Goal: Information Seeking & Learning: Compare options

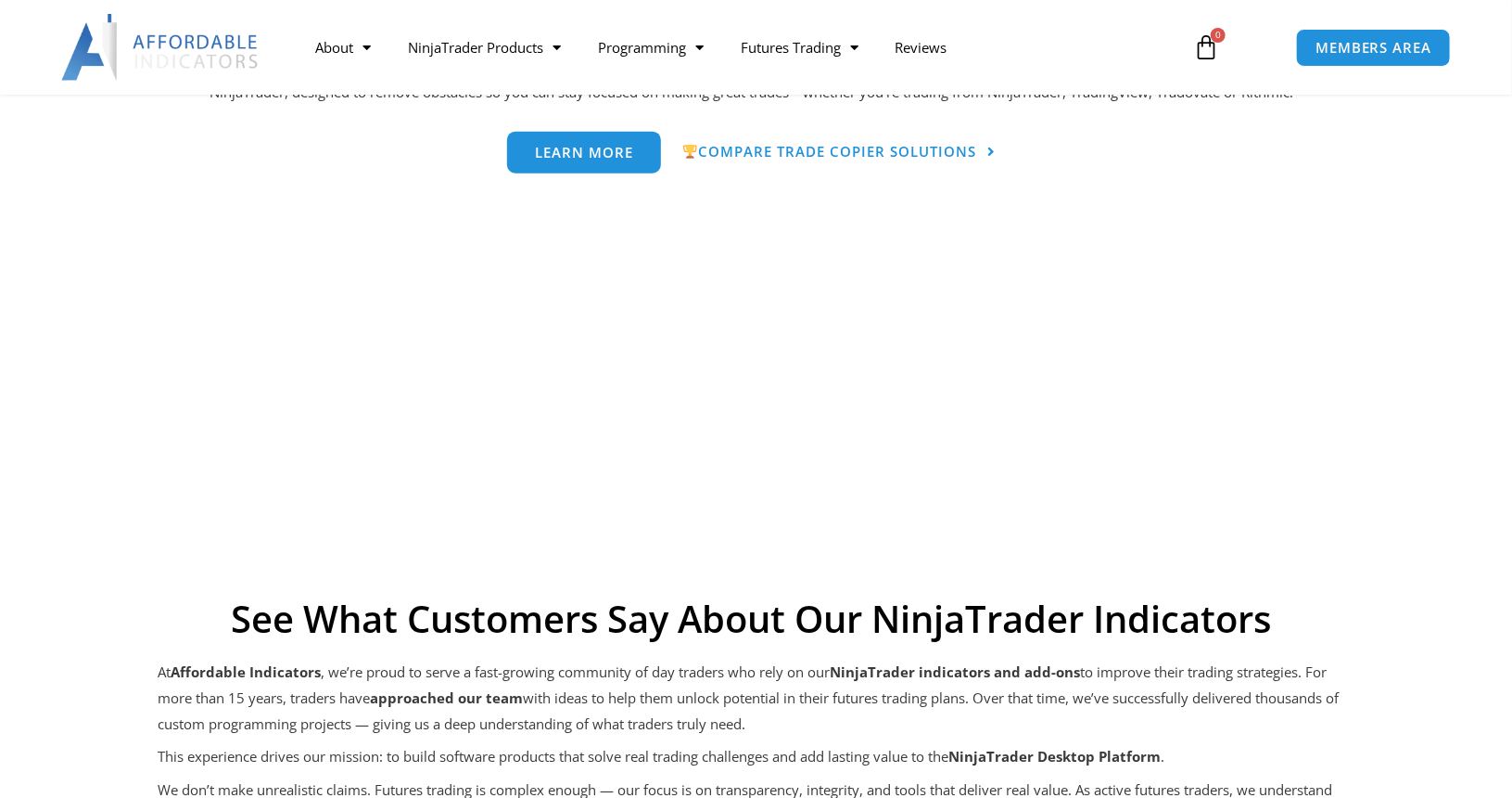
scroll to position [944, 0]
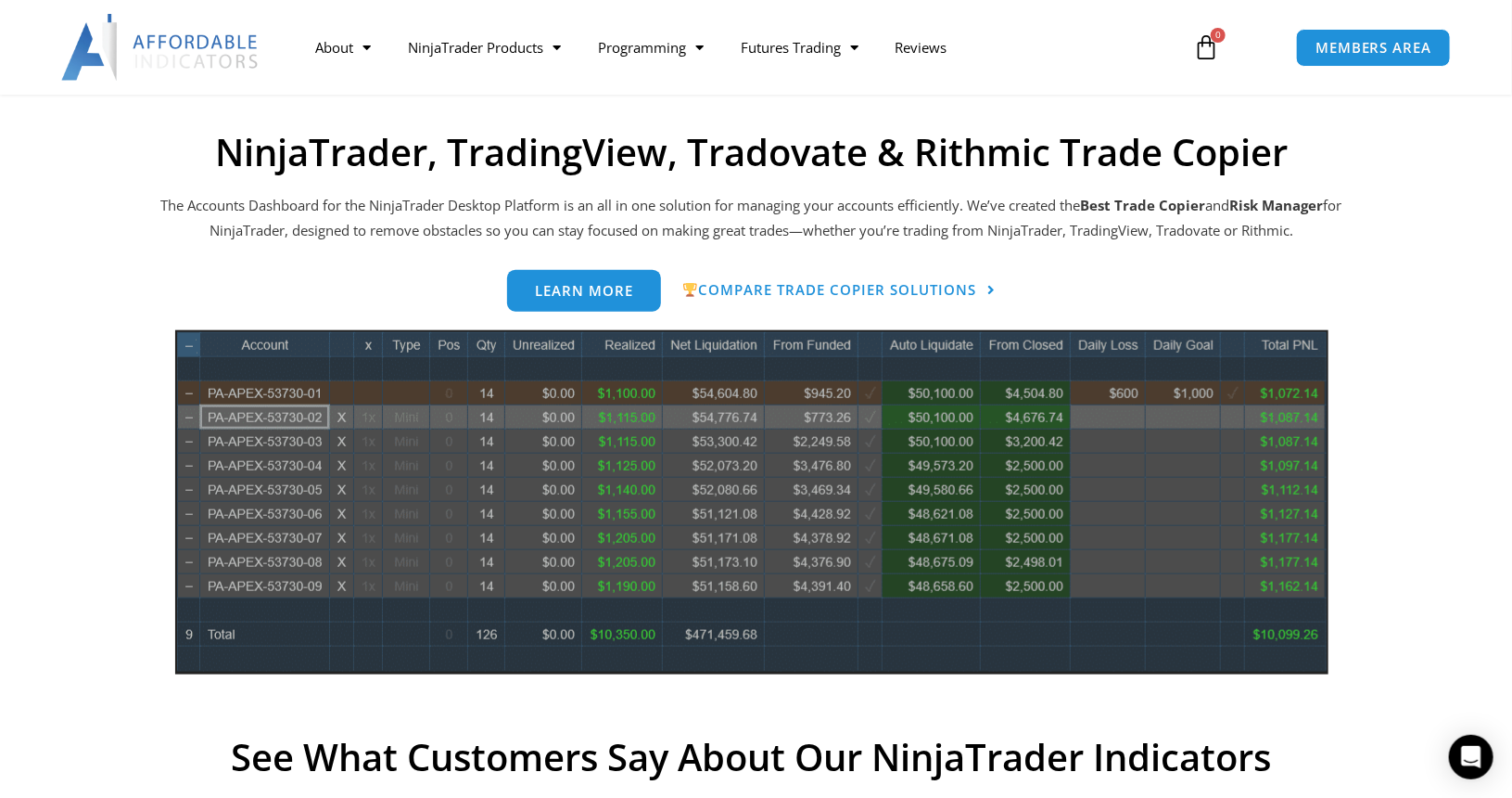
scroll to position [798, 0]
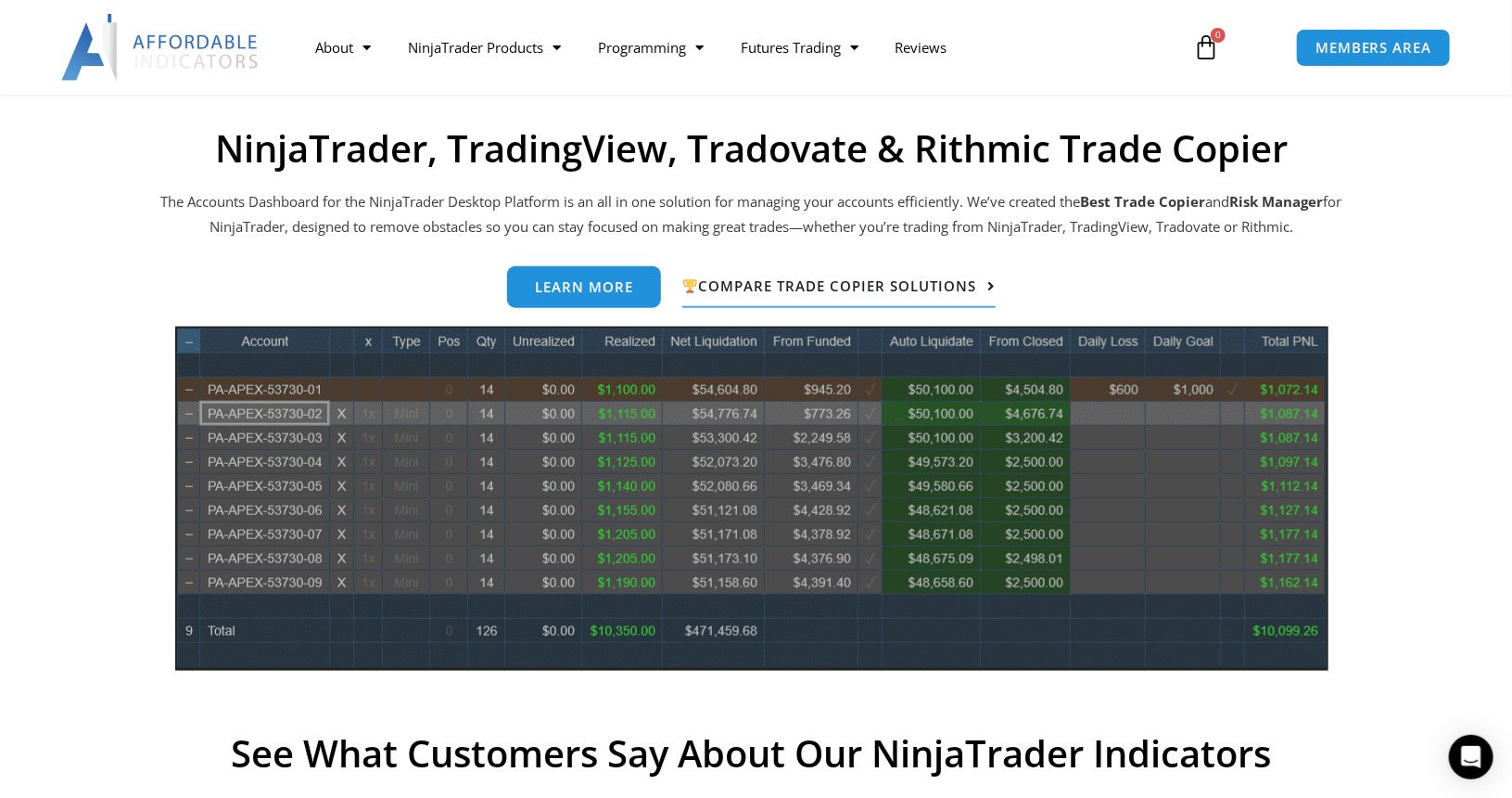
click at [863, 291] on span "Compare Trade Copier Solutions" at bounding box center [830, 287] width 294 height 15
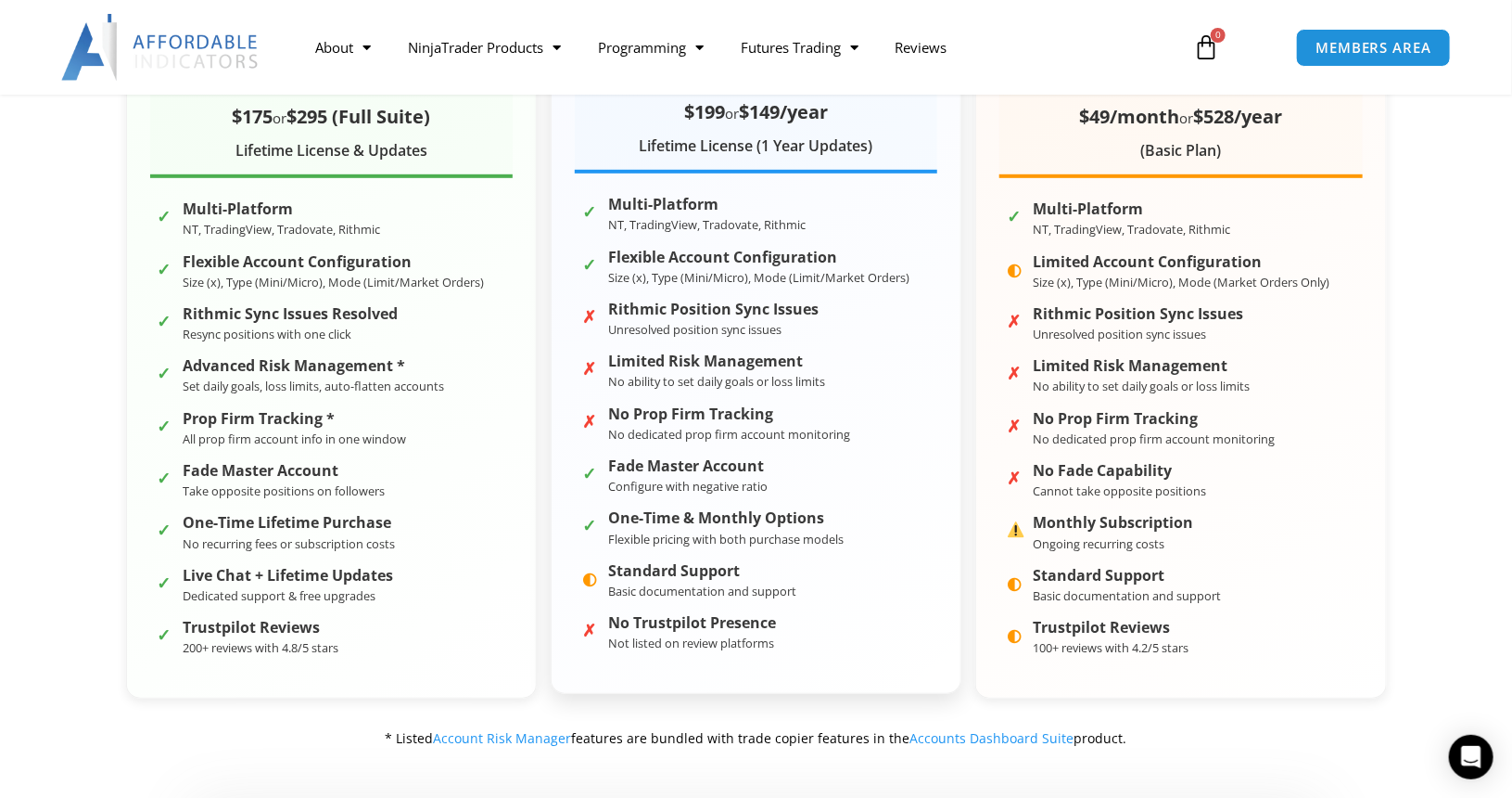
scroll to position [466, 0]
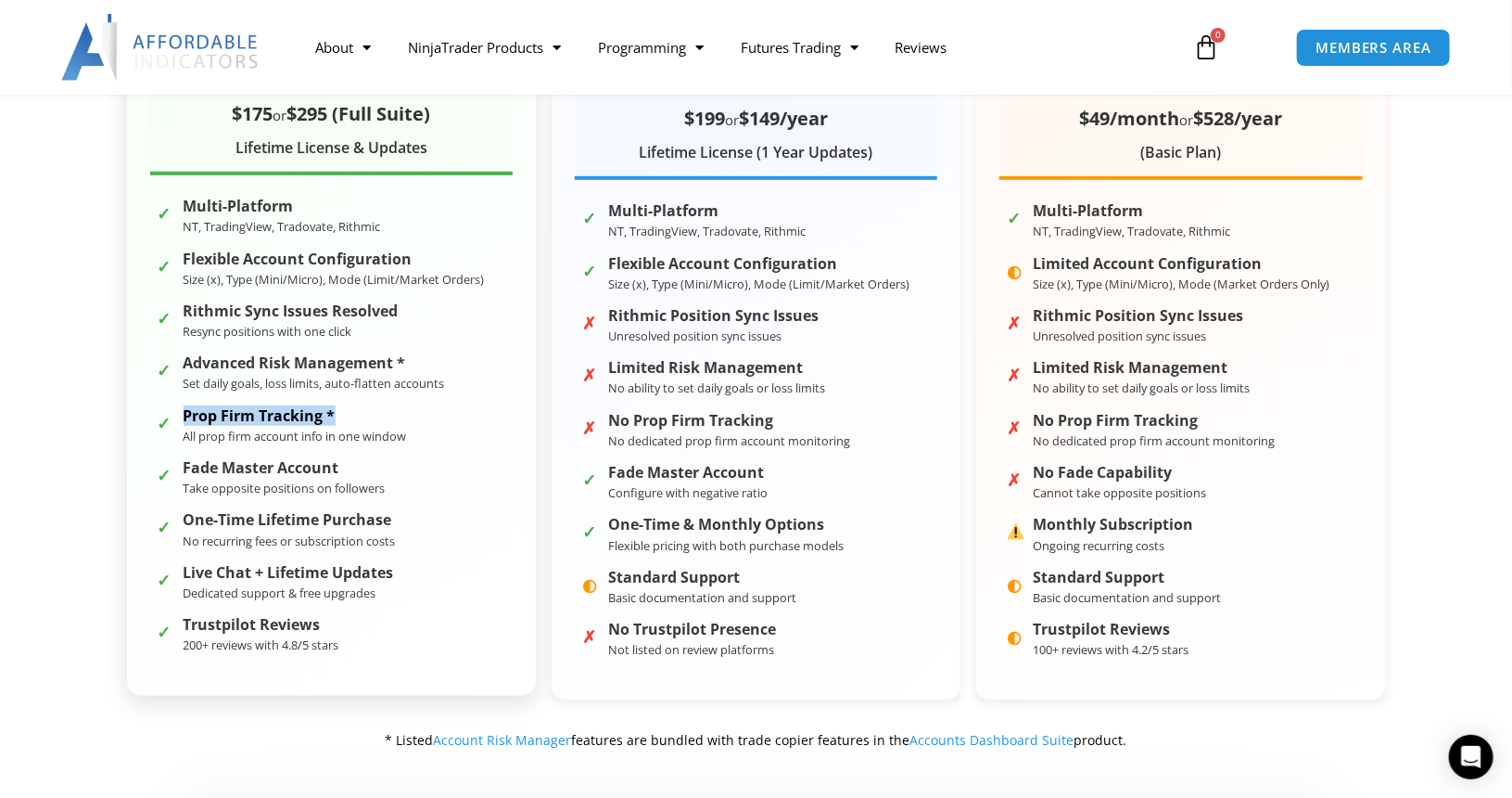
drag, startPoint x: 340, startPoint y: 406, endPoint x: 183, endPoint y: 401, distance: 157.1
click at [183, 403] on li "✓ Prop Firm Tracking * All prop firm account info in one window" at bounding box center [331, 426] width 362 height 45
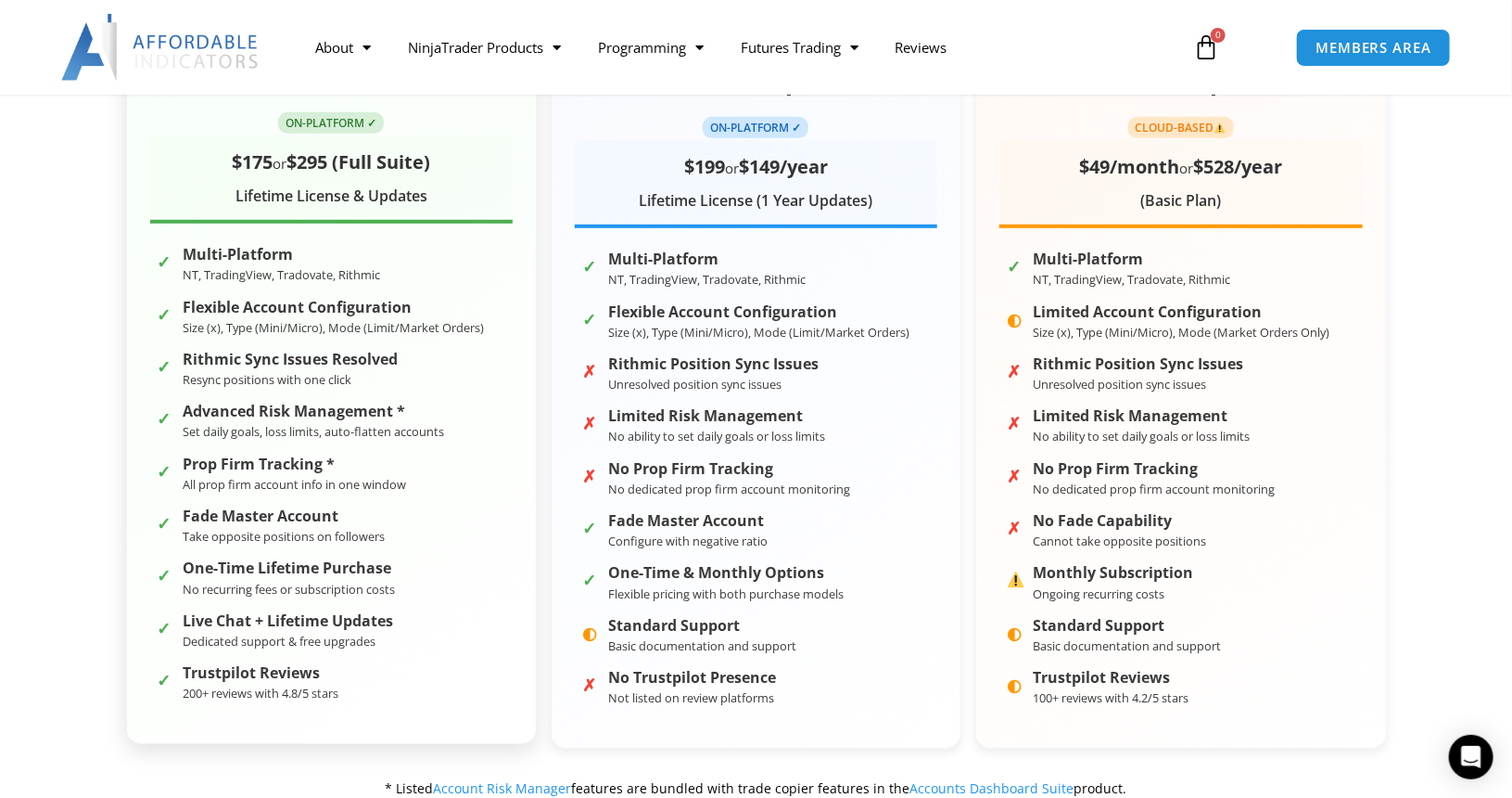
scroll to position [416, 0]
click at [198, 278] on small "NT, TradingView, Tradovate, Rithmic" at bounding box center [282, 276] width 197 height 17
click at [360, 352] on strong "Rithmic Sync Issues Resolved" at bounding box center [290, 359] width 215 height 18
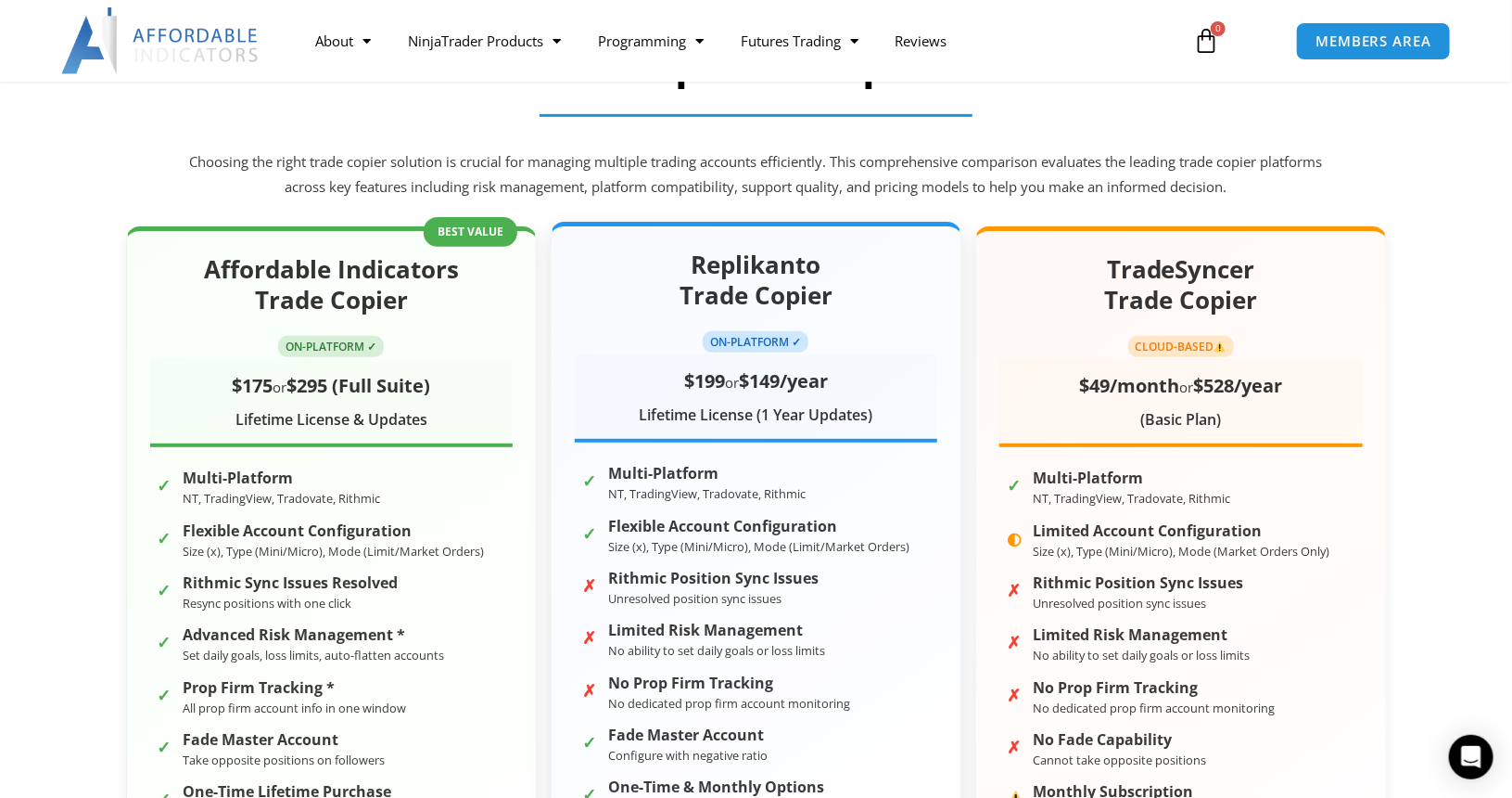
scroll to position [206, 0]
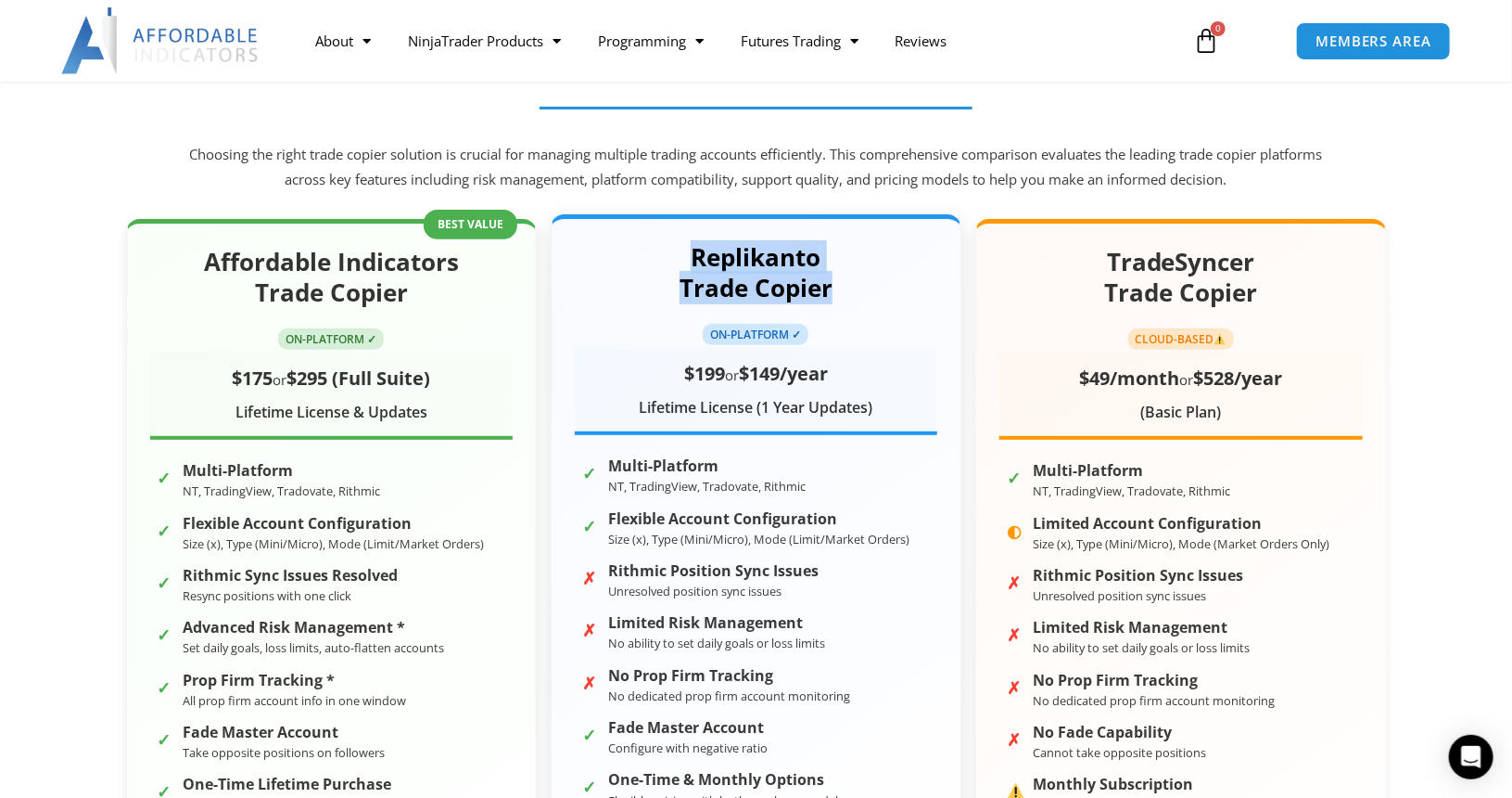
drag, startPoint x: 695, startPoint y: 254, endPoint x: 849, endPoint y: 287, distance: 157.5
click at [849, 287] on h2 "Replikanto Trade Copier" at bounding box center [756, 274] width 362 height 63
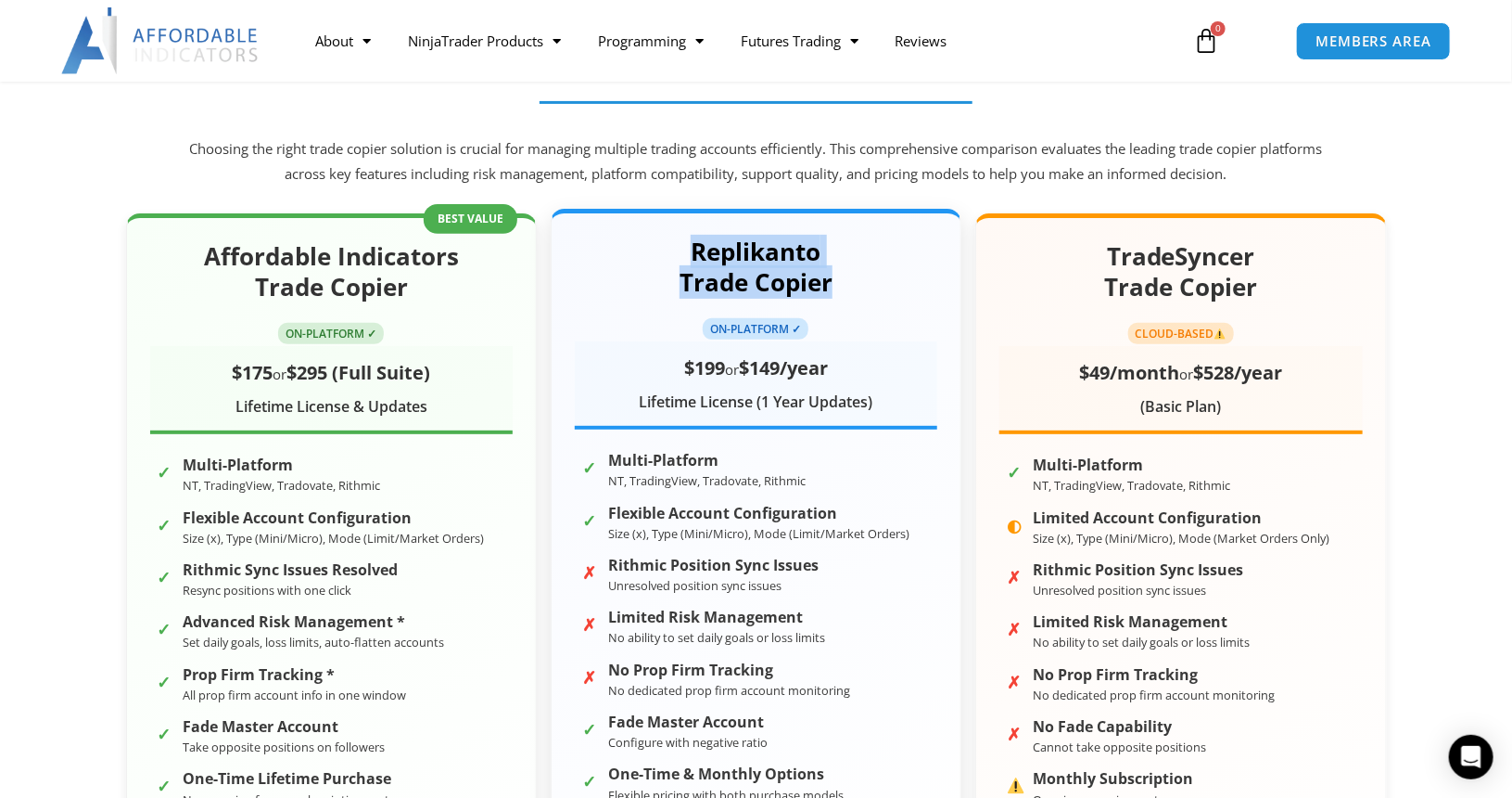
scroll to position [210, 0]
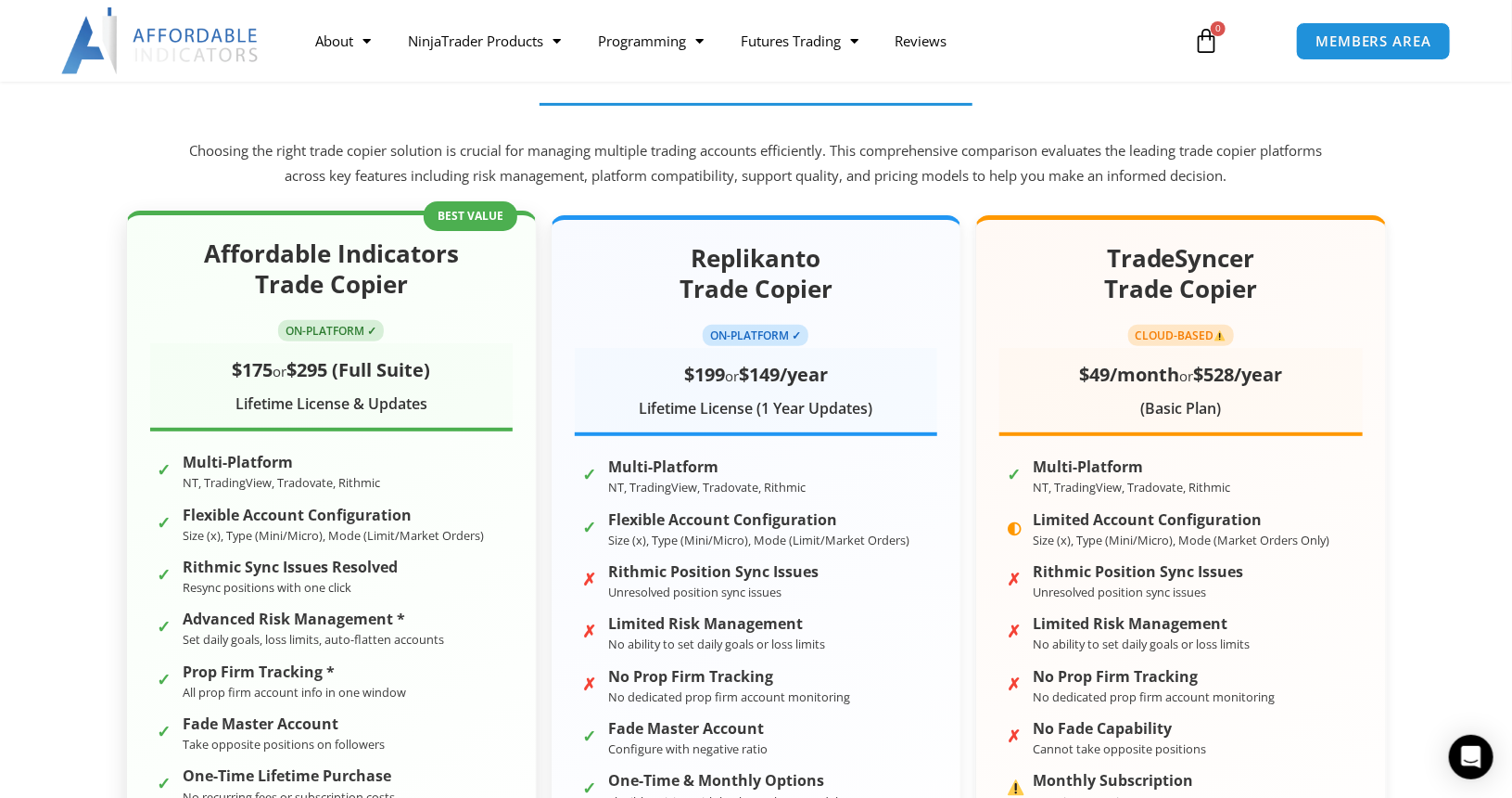
click at [249, 373] on span "$175" at bounding box center [252, 369] width 41 height 25
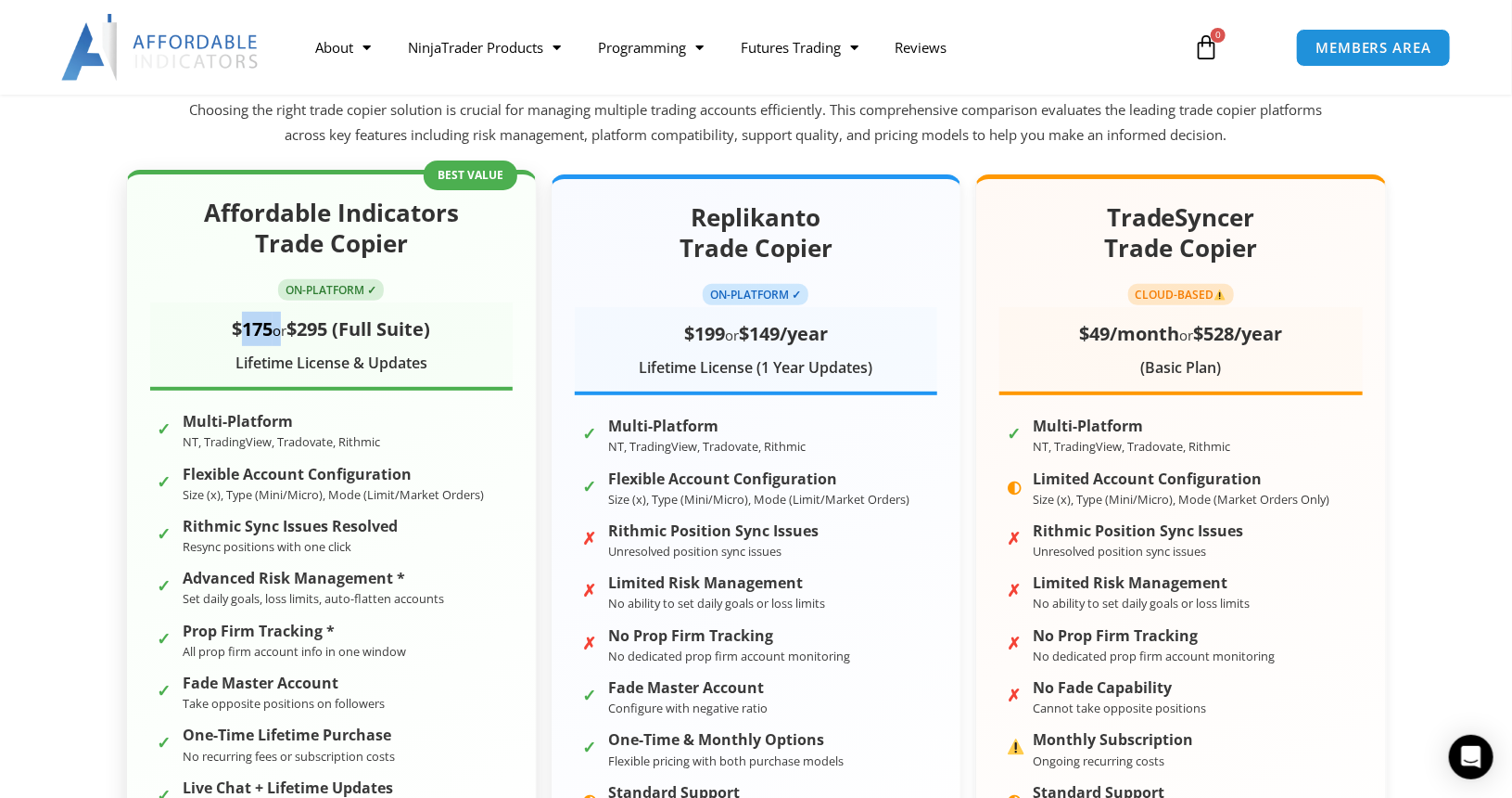
scroll to position [250, 0]
copy div "175"
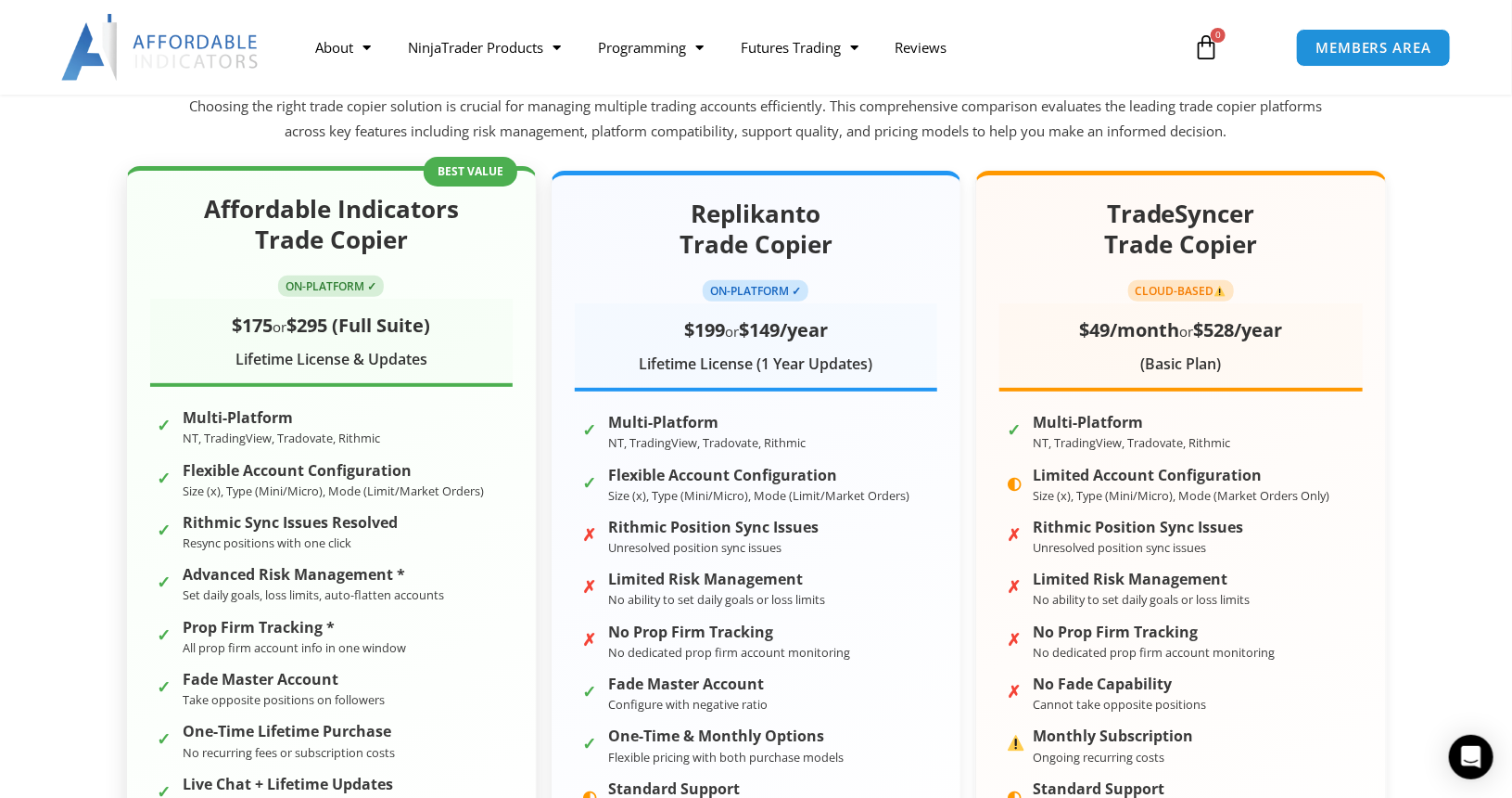
click at [480, 170] on div "Affordable Indicators Trade Copier ON-PLATFORM ✓ $175 or $295 (Full Suite) Life…" at bounding box center [331, 536] width 411 height 741
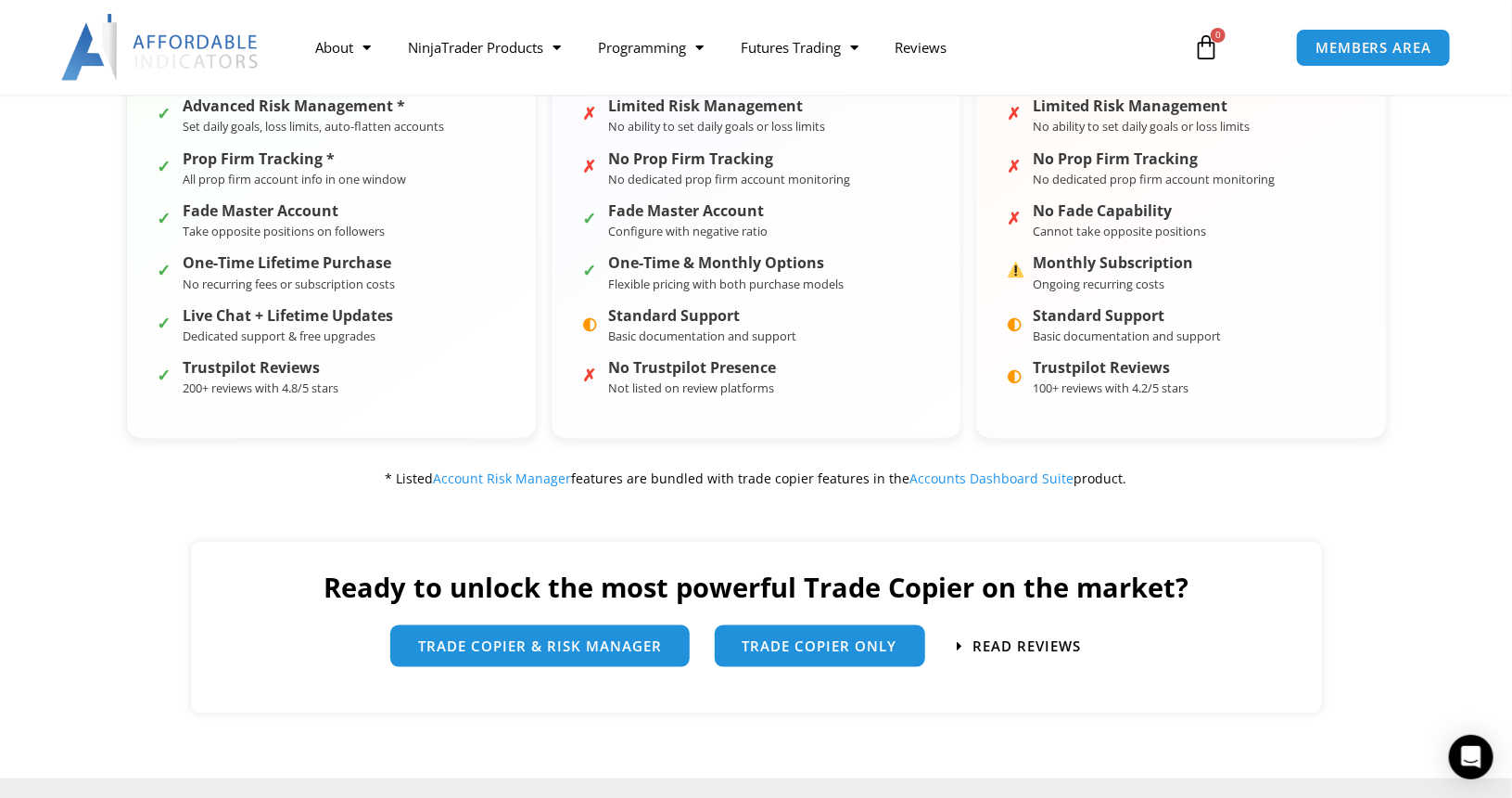
scroll to position [792, 0]
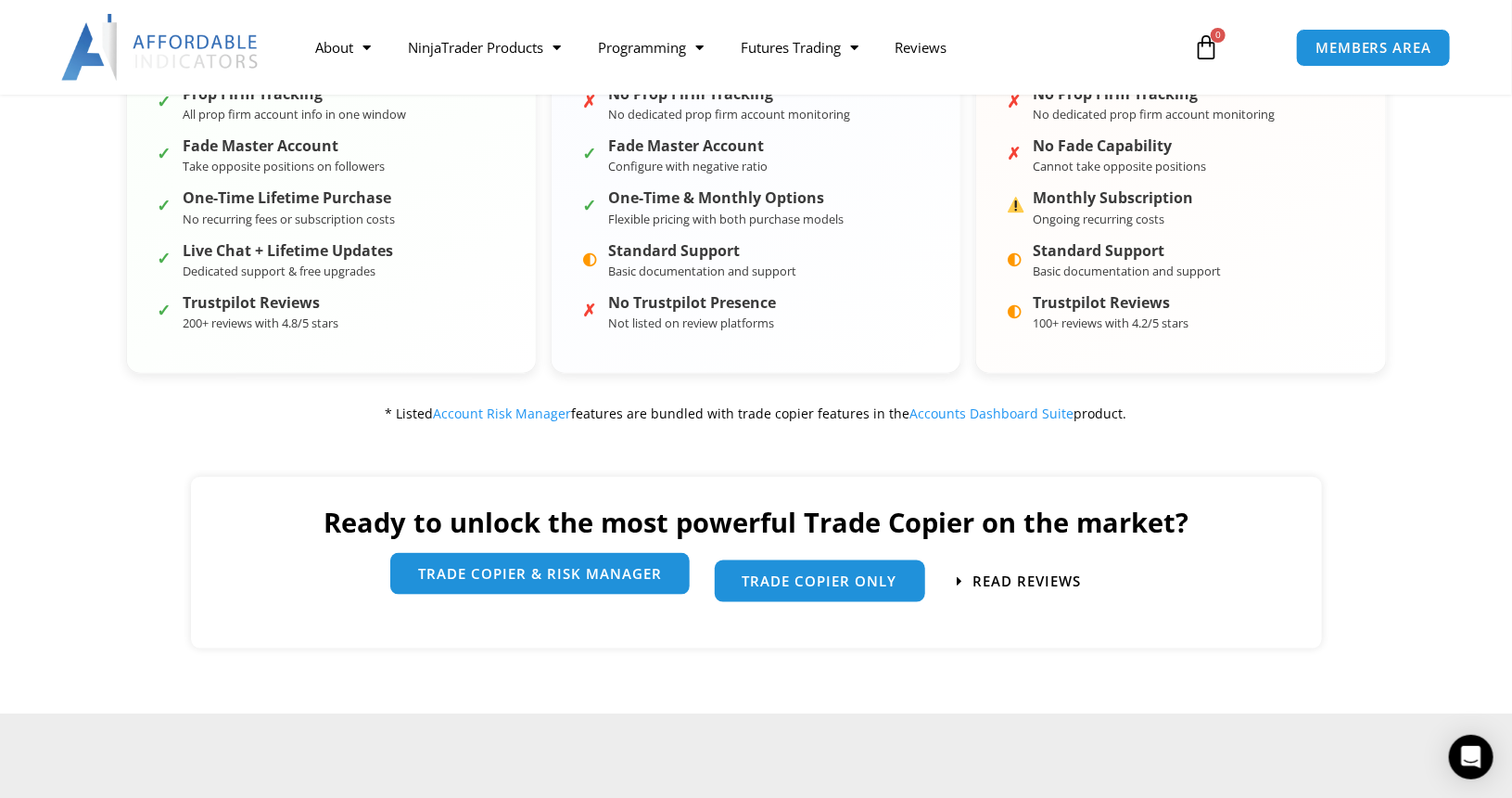
click at [631, 590] on link "trade copier & Risk manager" at bounding box center [540, 574] width 300 height 42
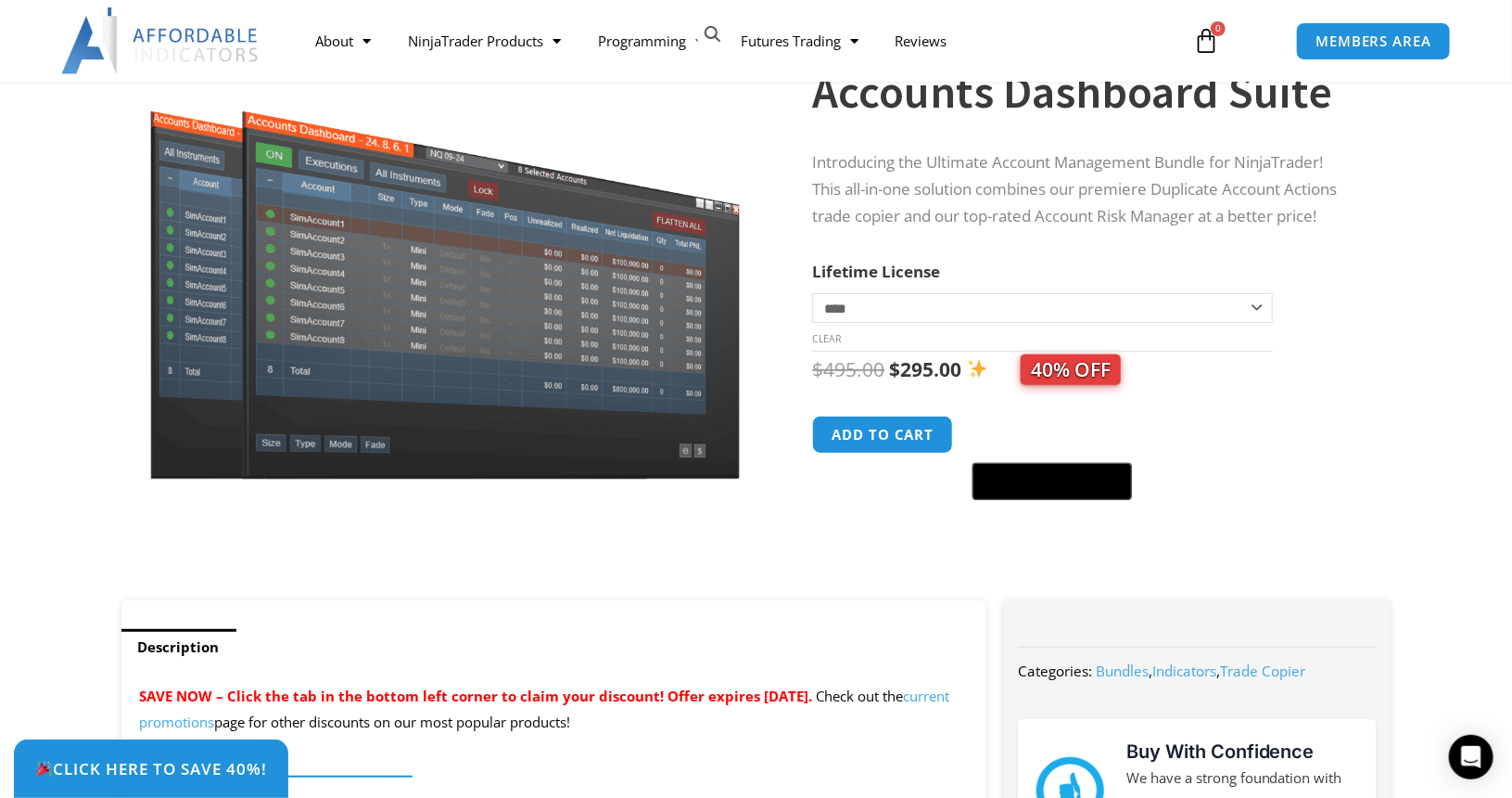
scroll to position [193, 0]
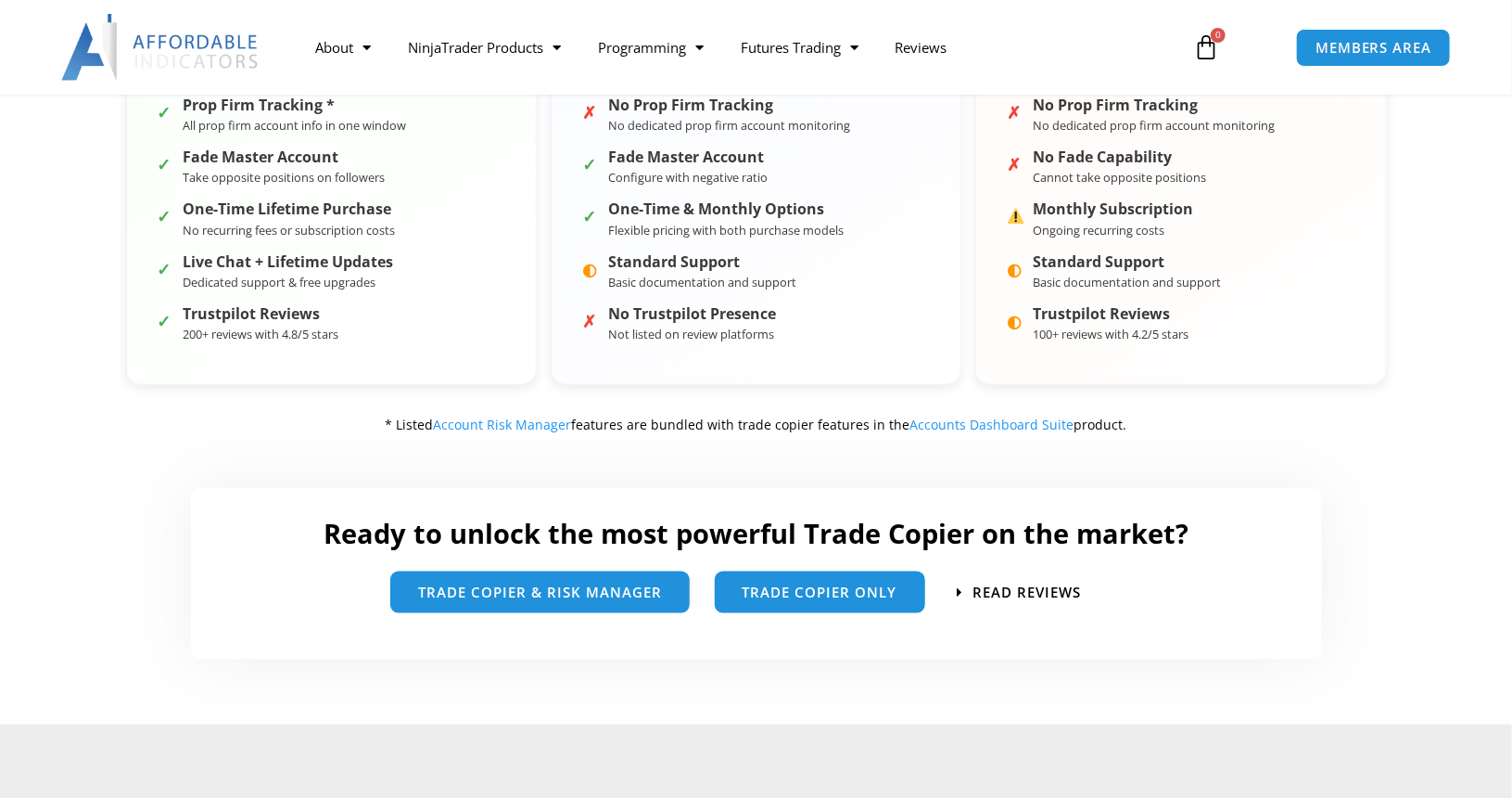
scroll to position [792, 0]
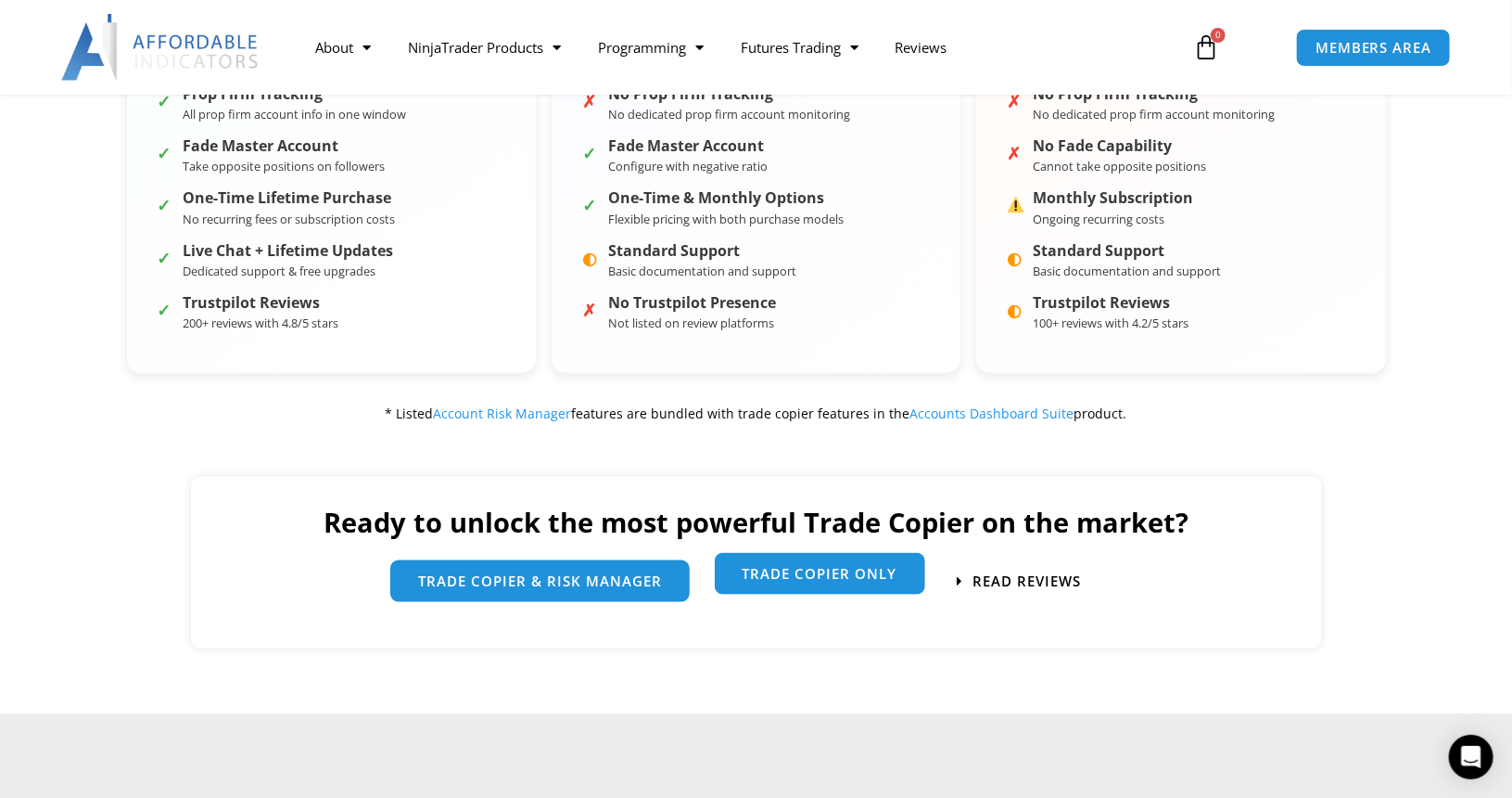
click at [791, 578] on span "Trade Copier Only" at bounding box center [820, 574] width 155 height 14
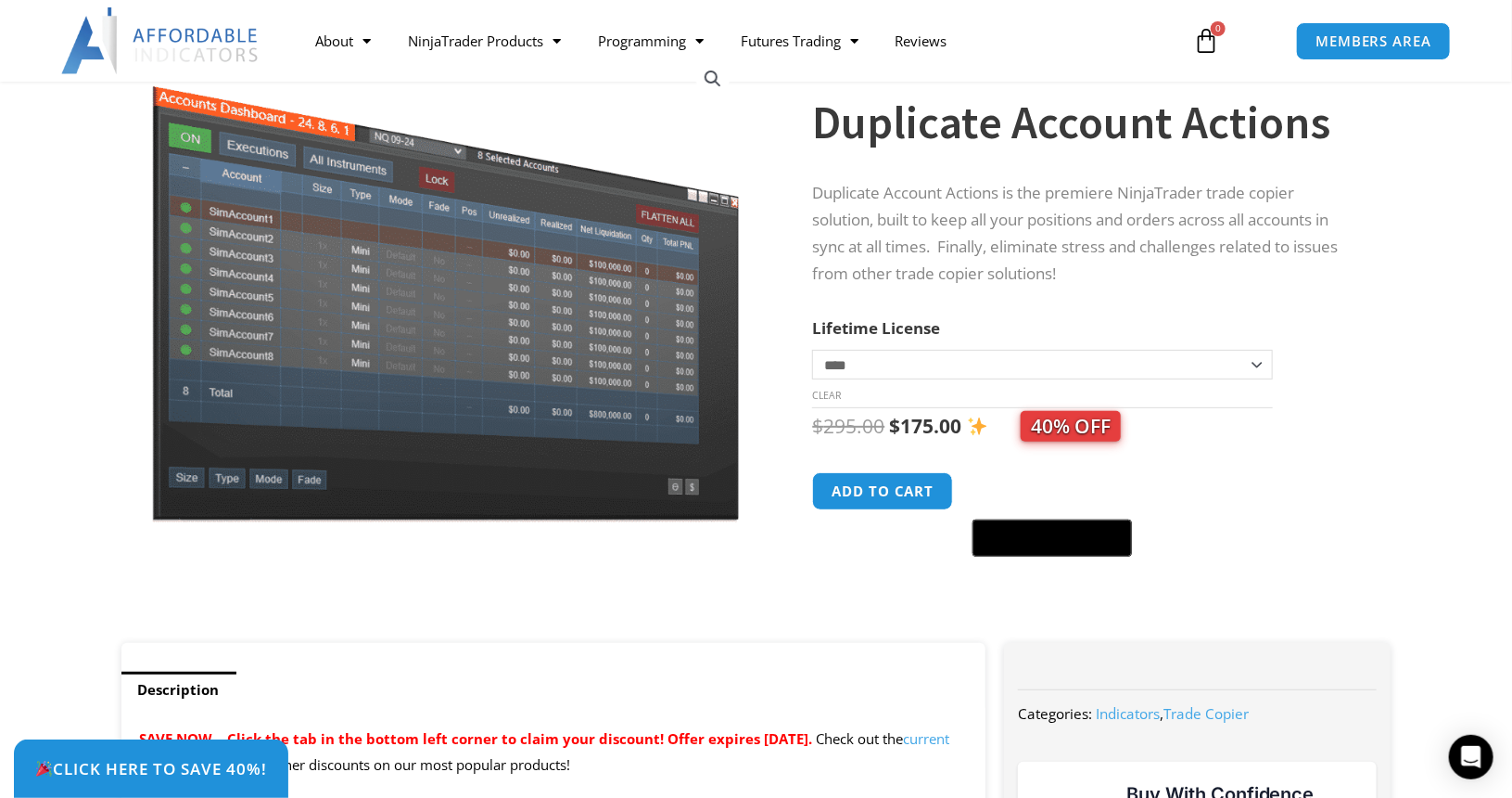
scroll to position [162, 0]
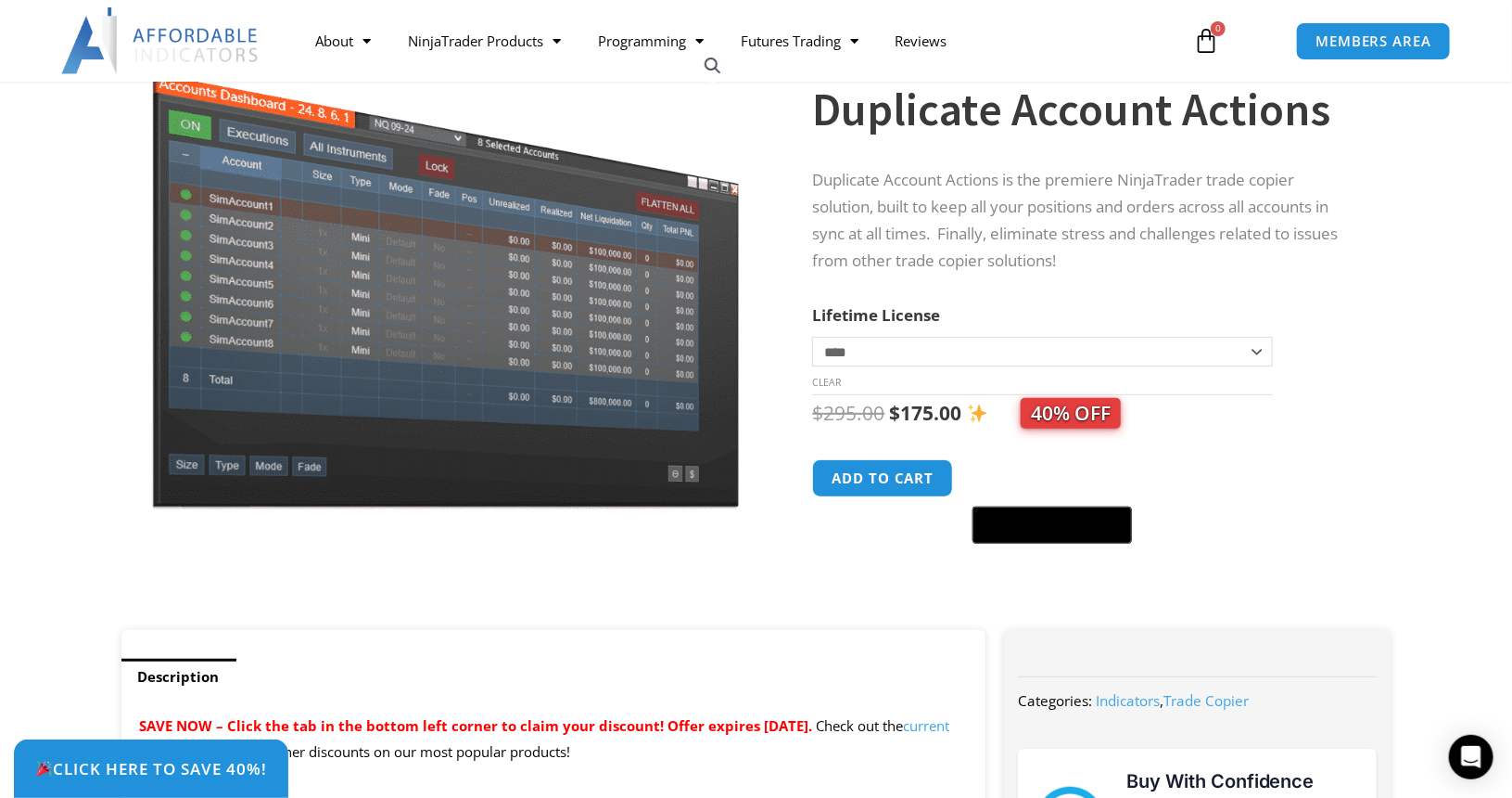
click at [1234, 341] on select "**********" at bounding box center [1042, 352] width 460 height 30
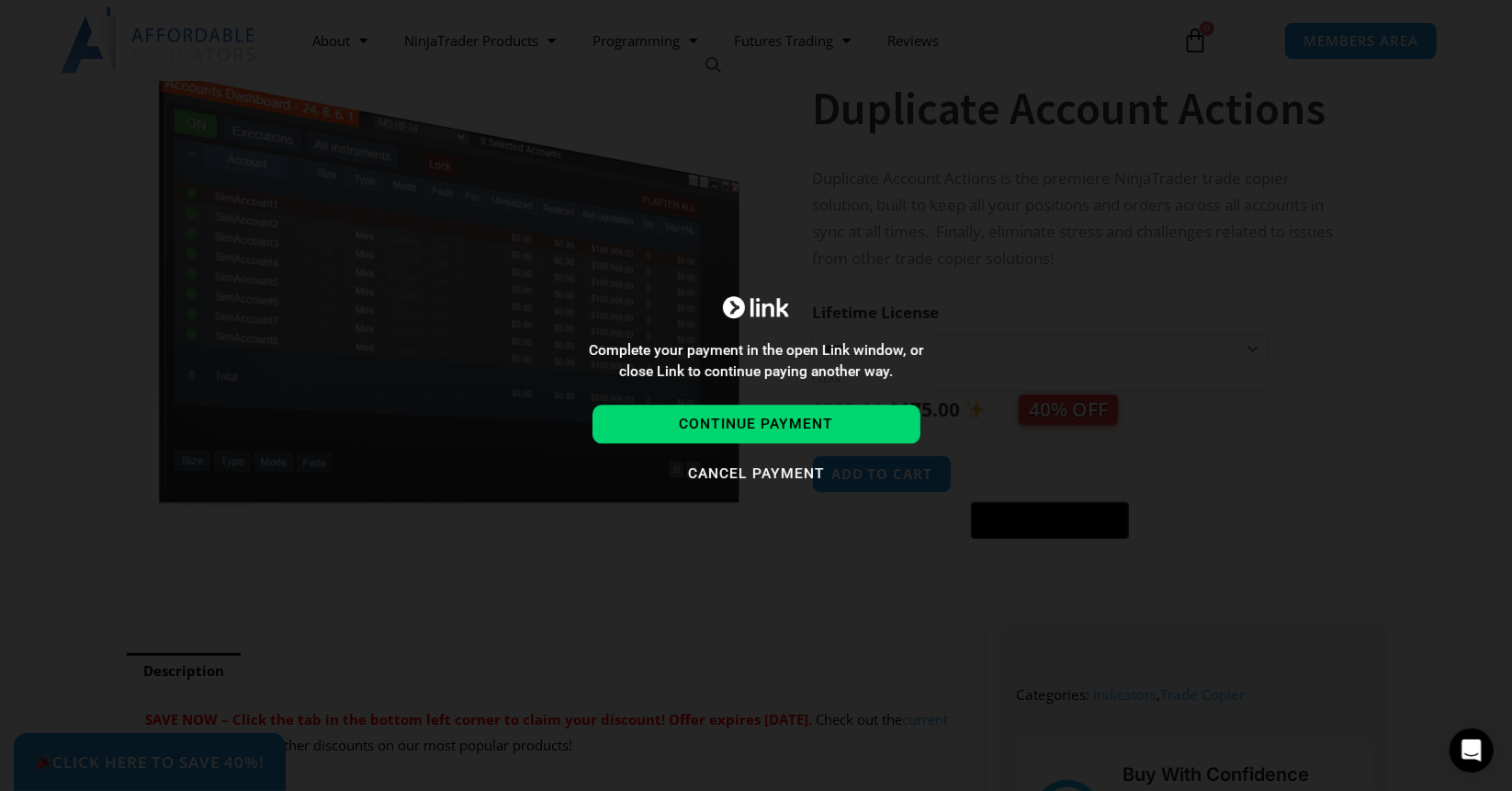
click at [1063, 349] on div "Complete your payment in the open Link window, or close Link to continue paying…" at bounding box center [756, 395] width 1512 height 198
click at [774, 468] on button "Cancel payment" at bounding box center [756, 474] width 328 height 40
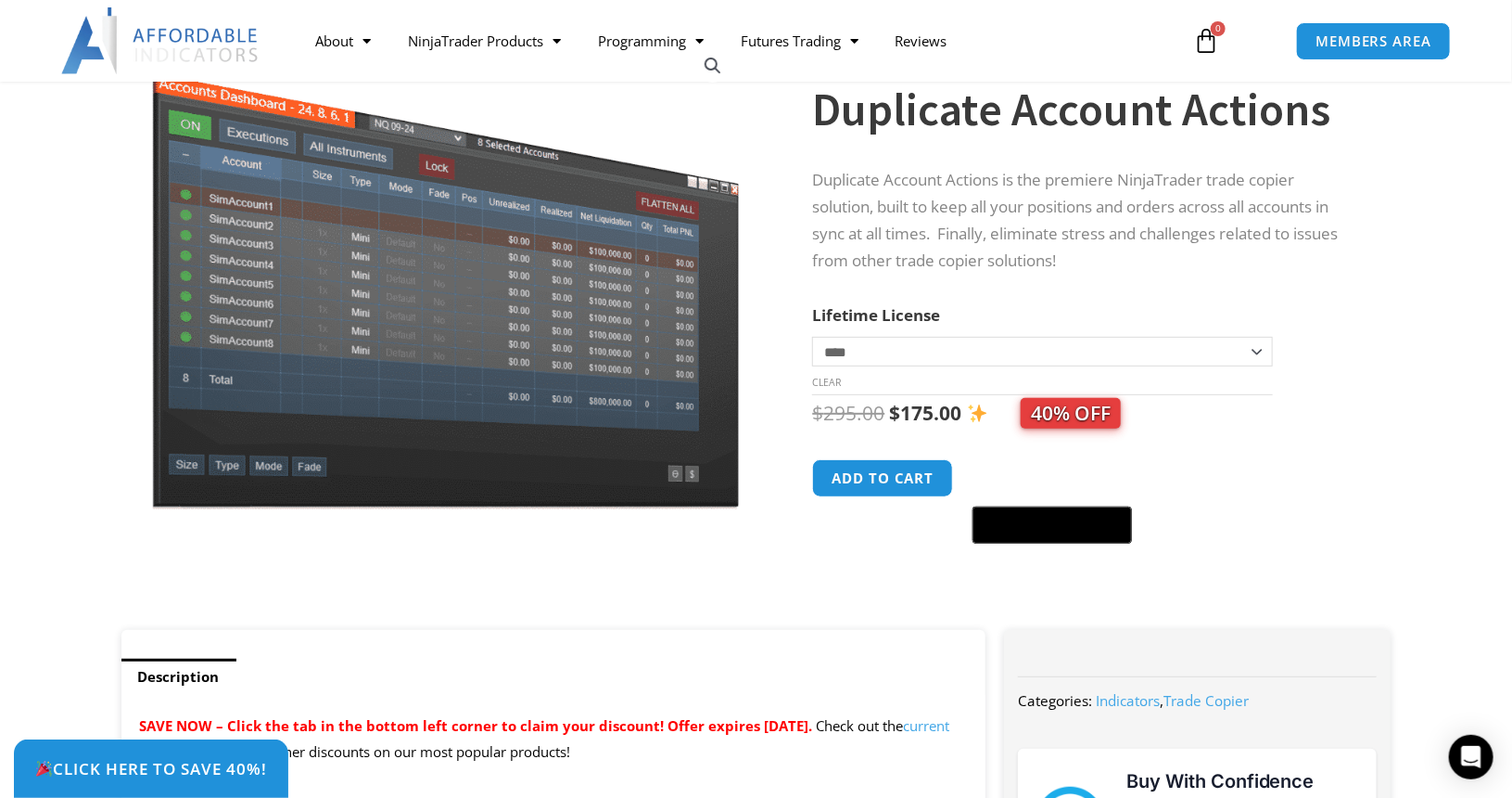
click at [1095, 414] on span "40% OFF" at bounding box center [1072, 413] width 101 height 31
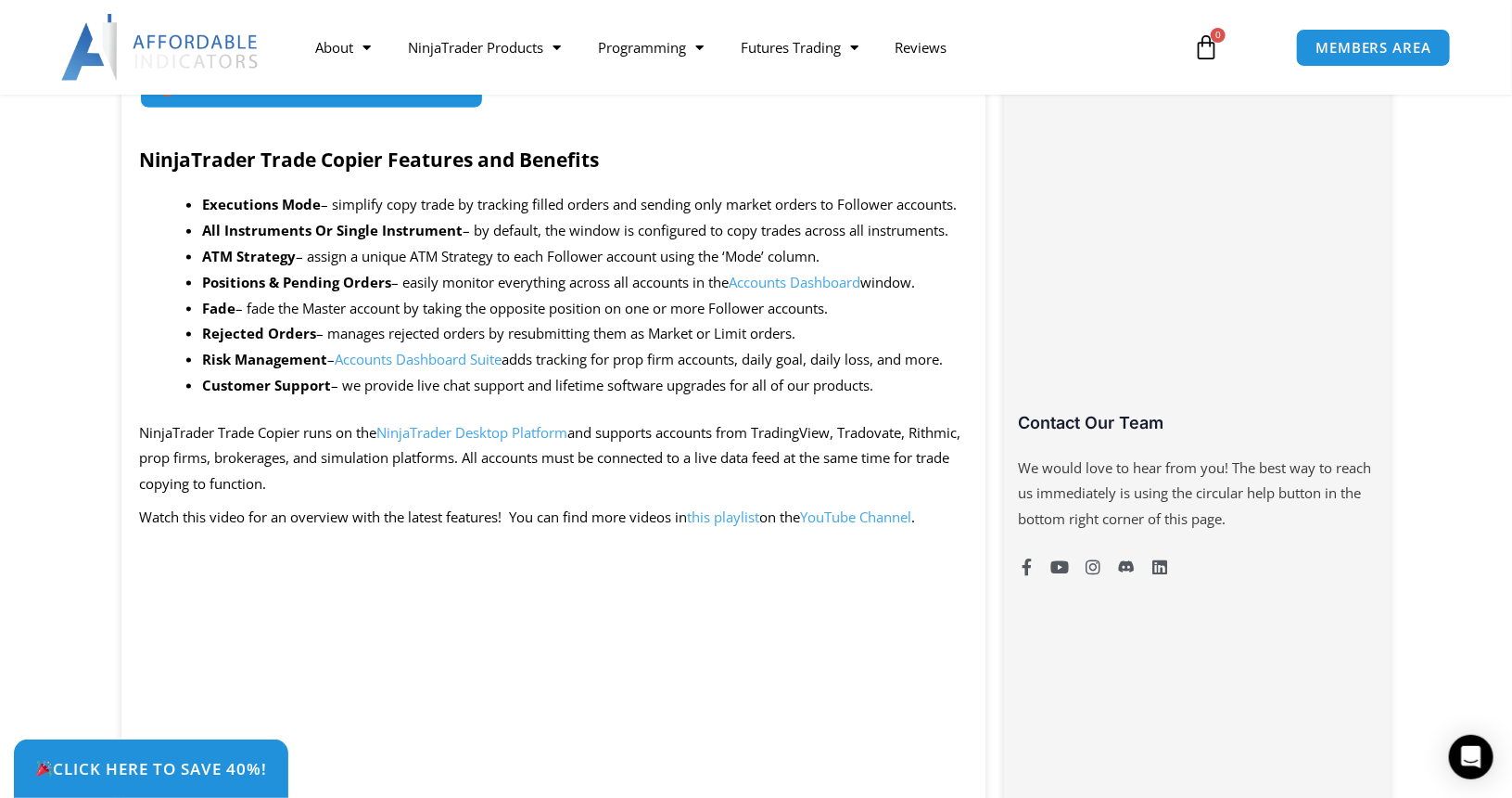
scroll to position [1064, 0]
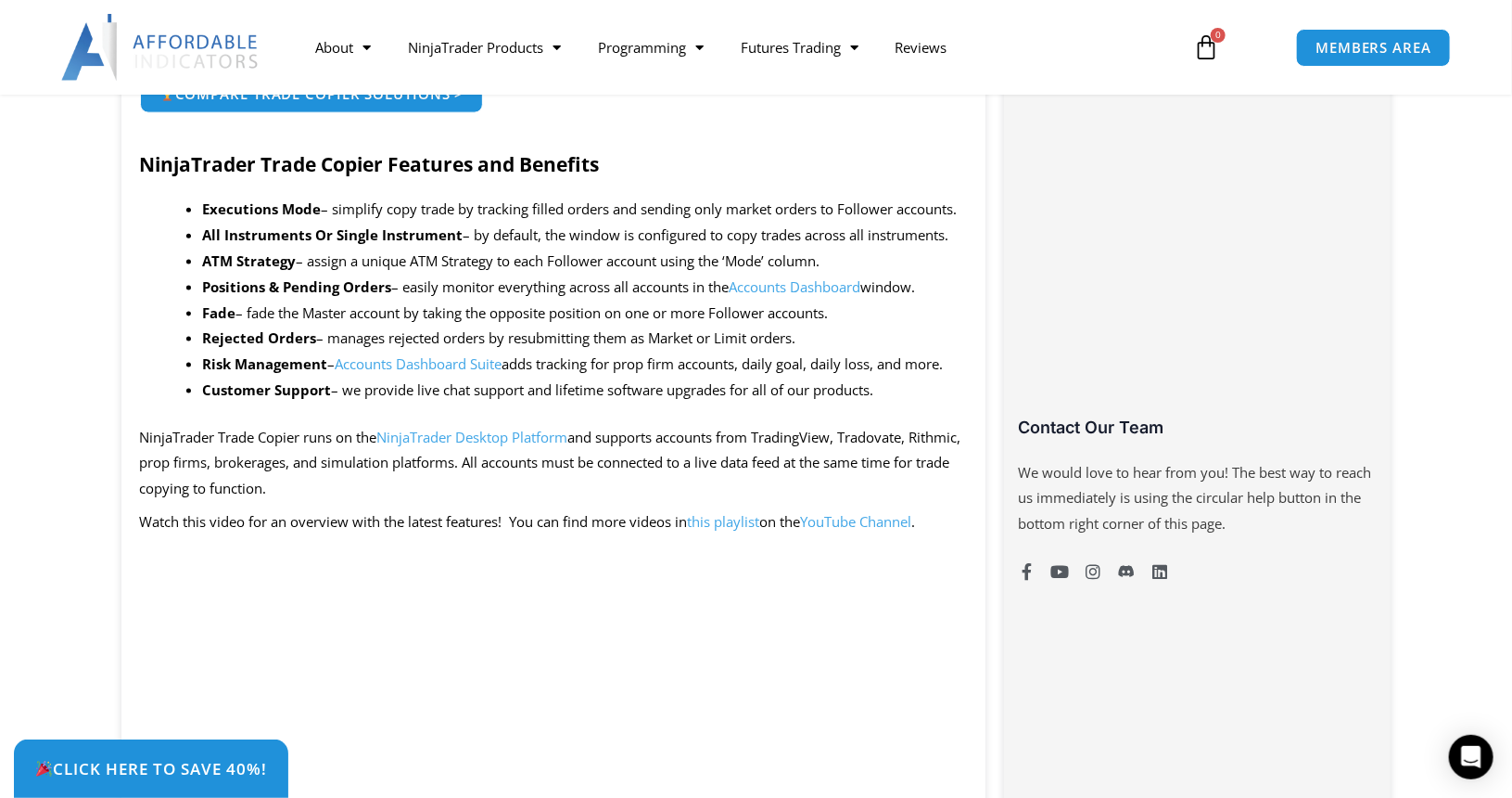
click at [813, 426] on p "NinjaTrader Trade Copier runs on the NinjaTrader Desktop Platform and supports …" at bounding box center [553, 464] width 828 height 78
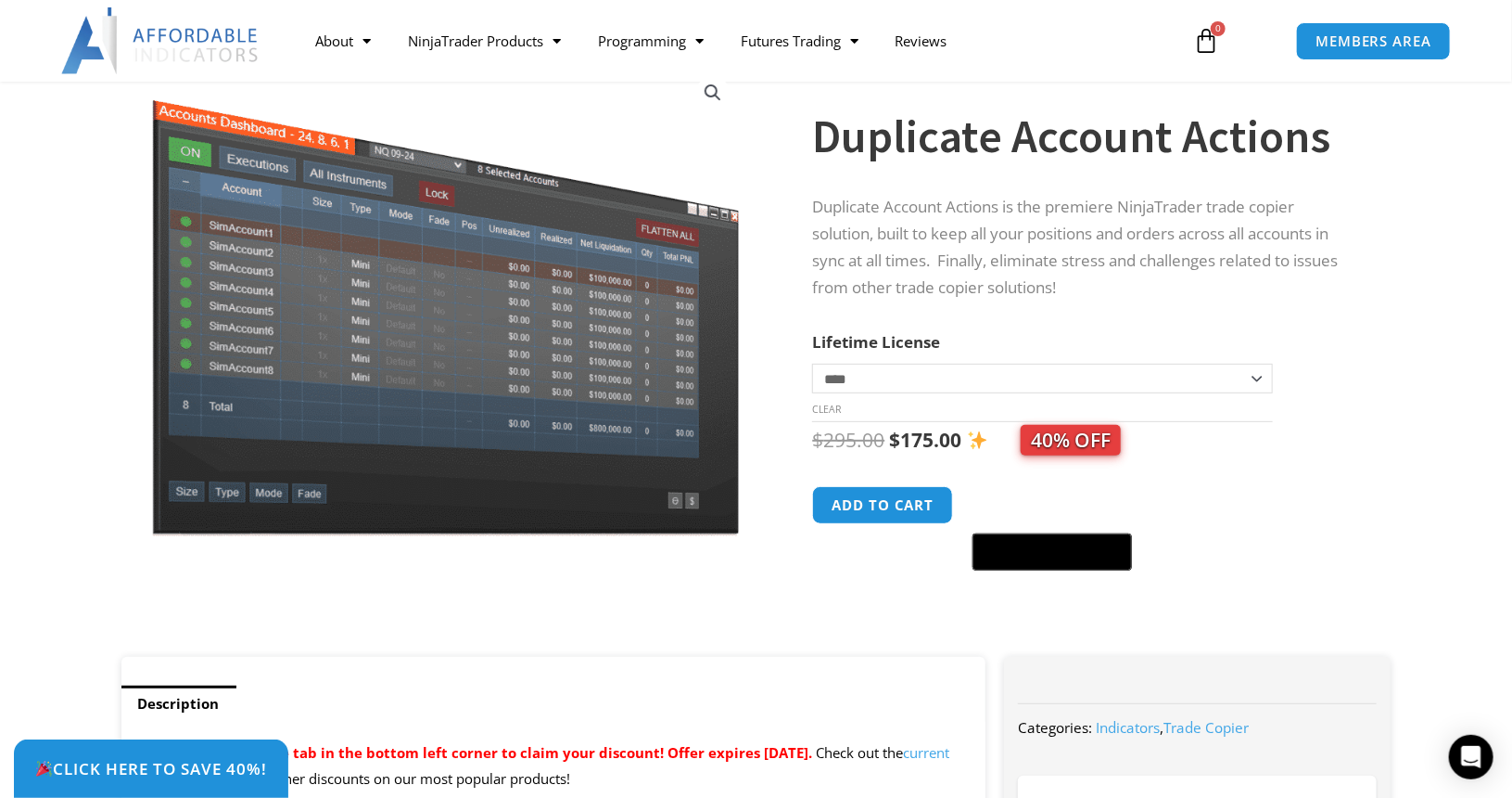
scroll to position [0, 0]
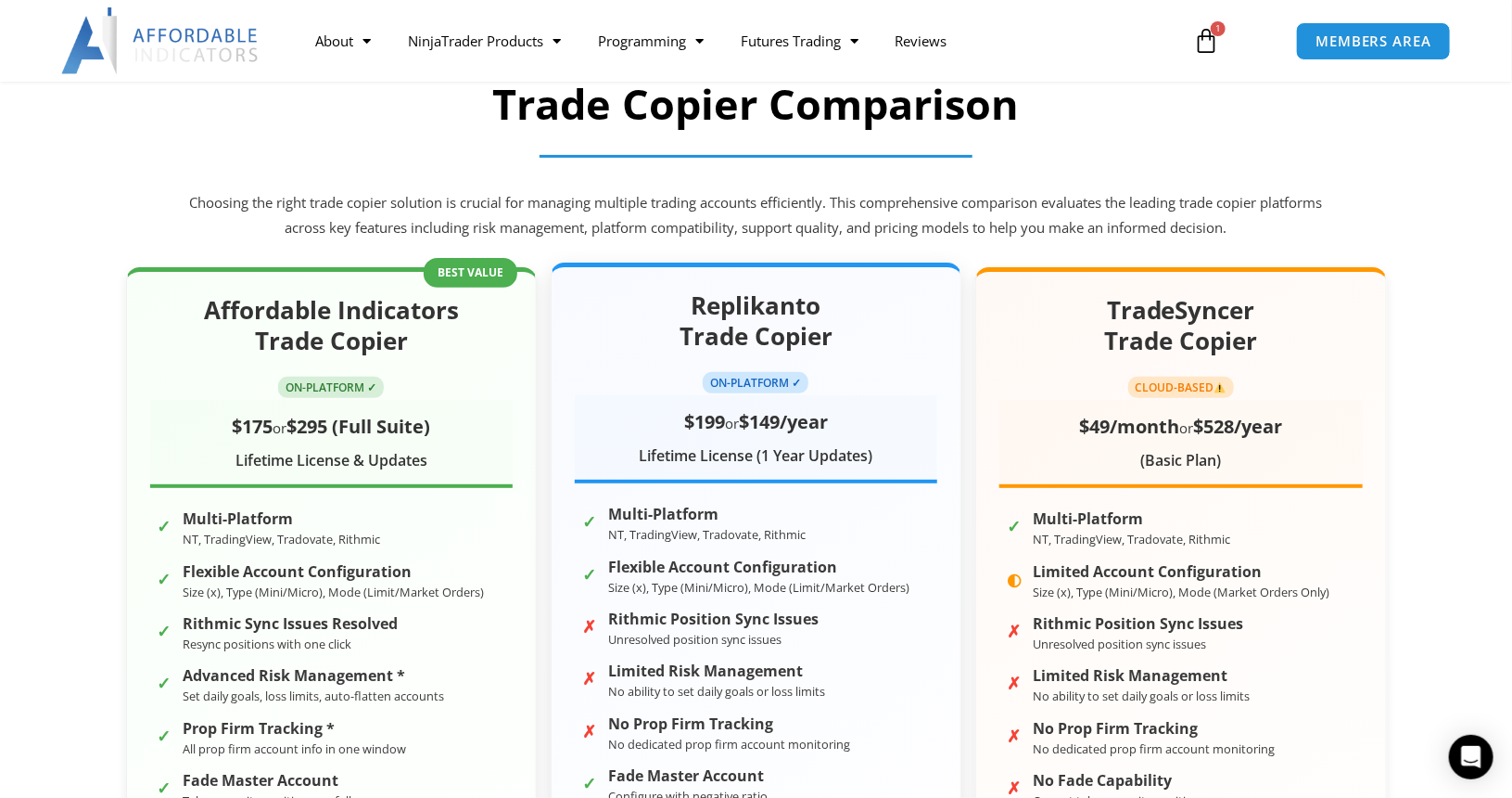
scroll to position [160, 0]
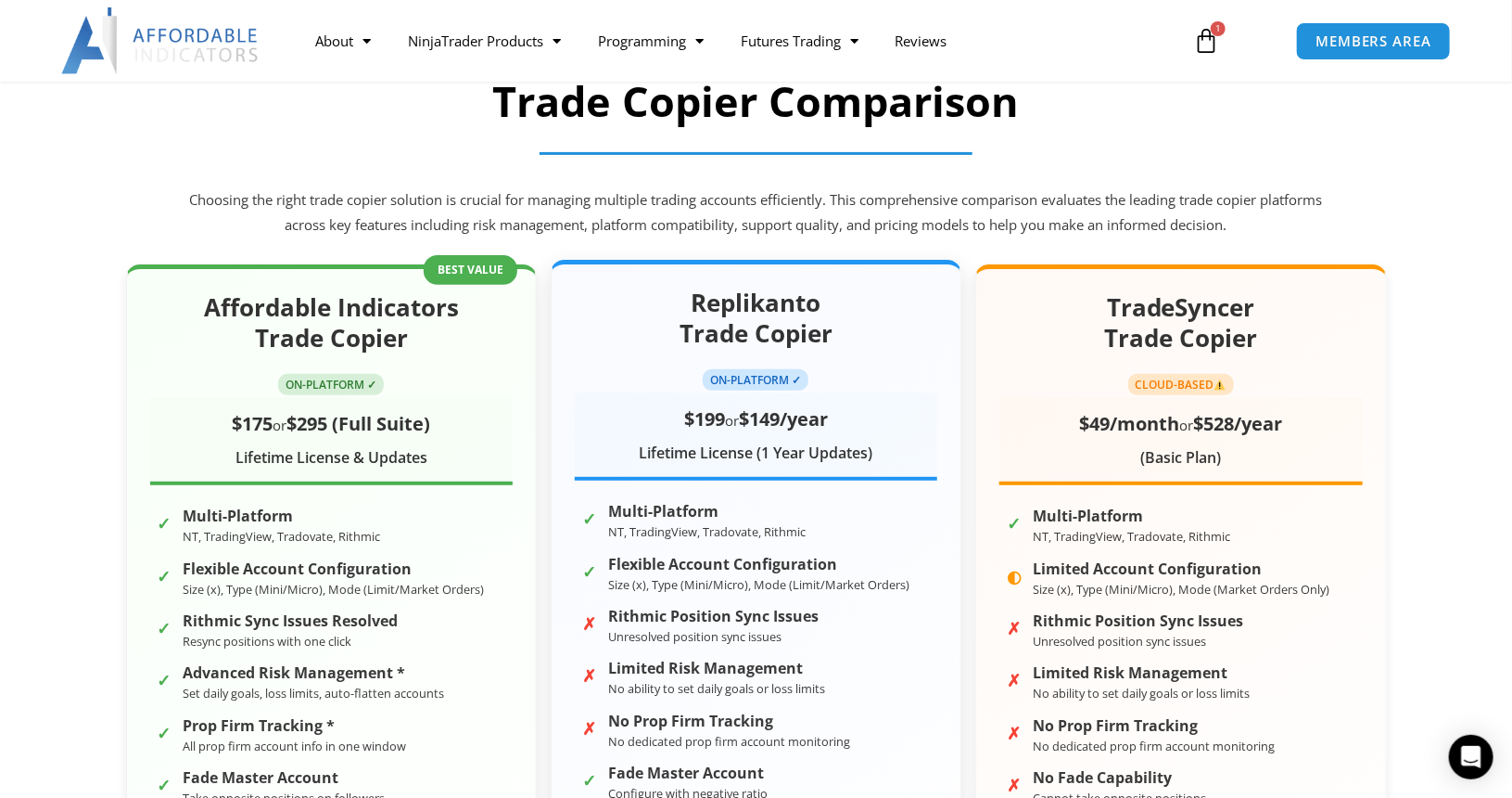
click at [763, 301] on h2 "Replikanto Trade Copier" at bounding box center [756, 319] width 362 height 63
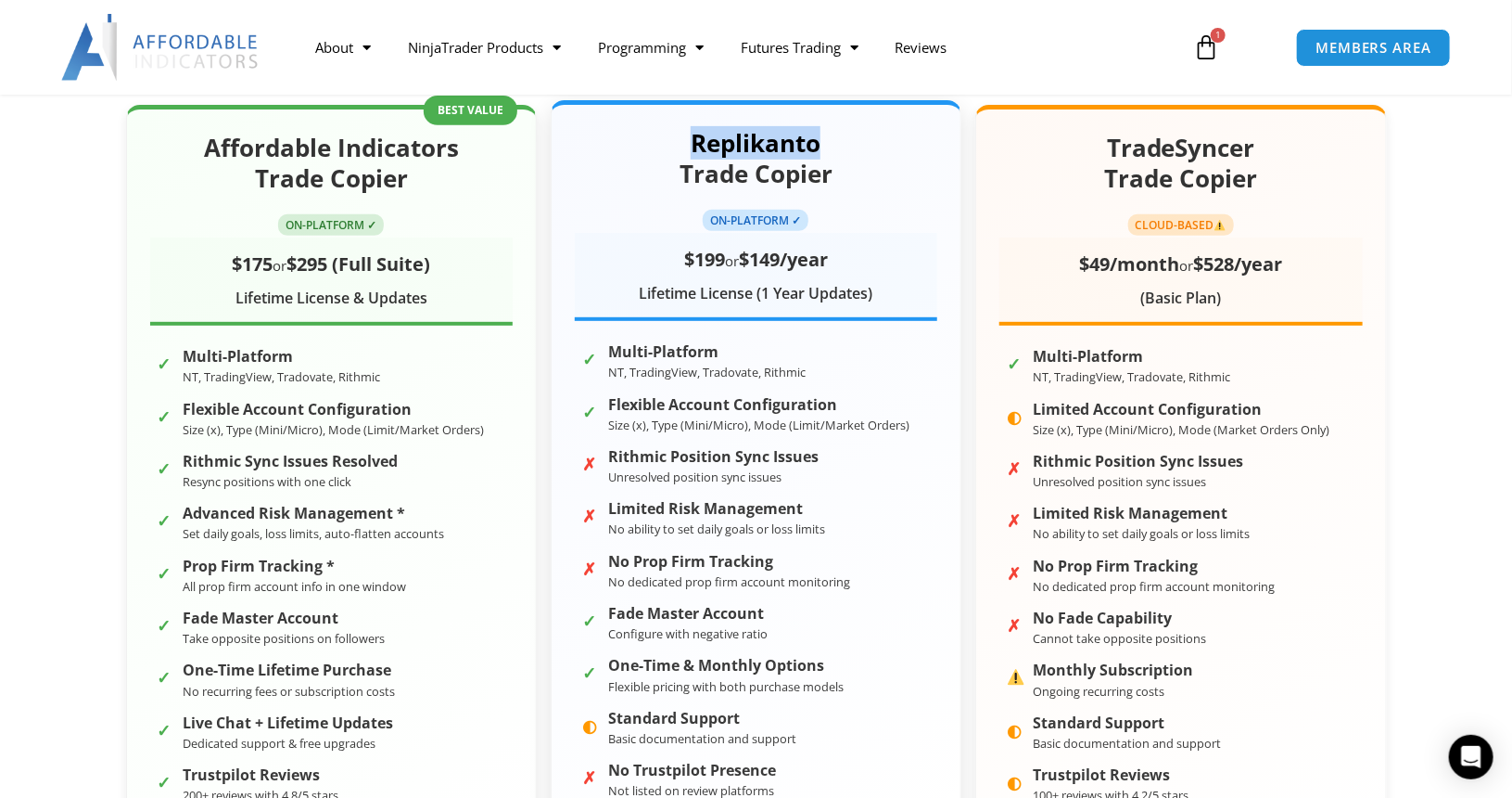
scroll to position [0, 0]
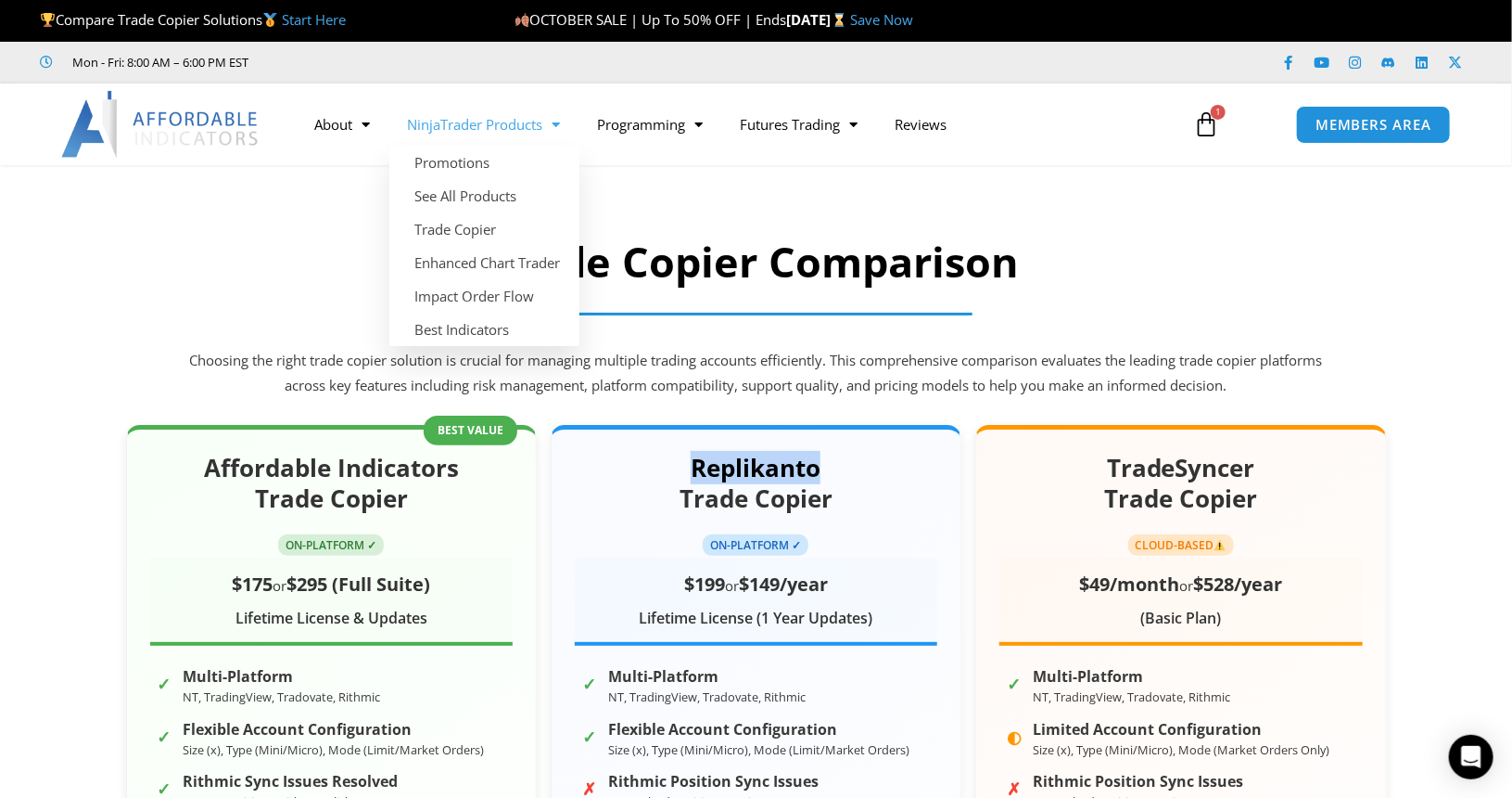
click at [540, 123] on link "NinjaTrader Products" at bounding box center [484, 125] width 190 height 43
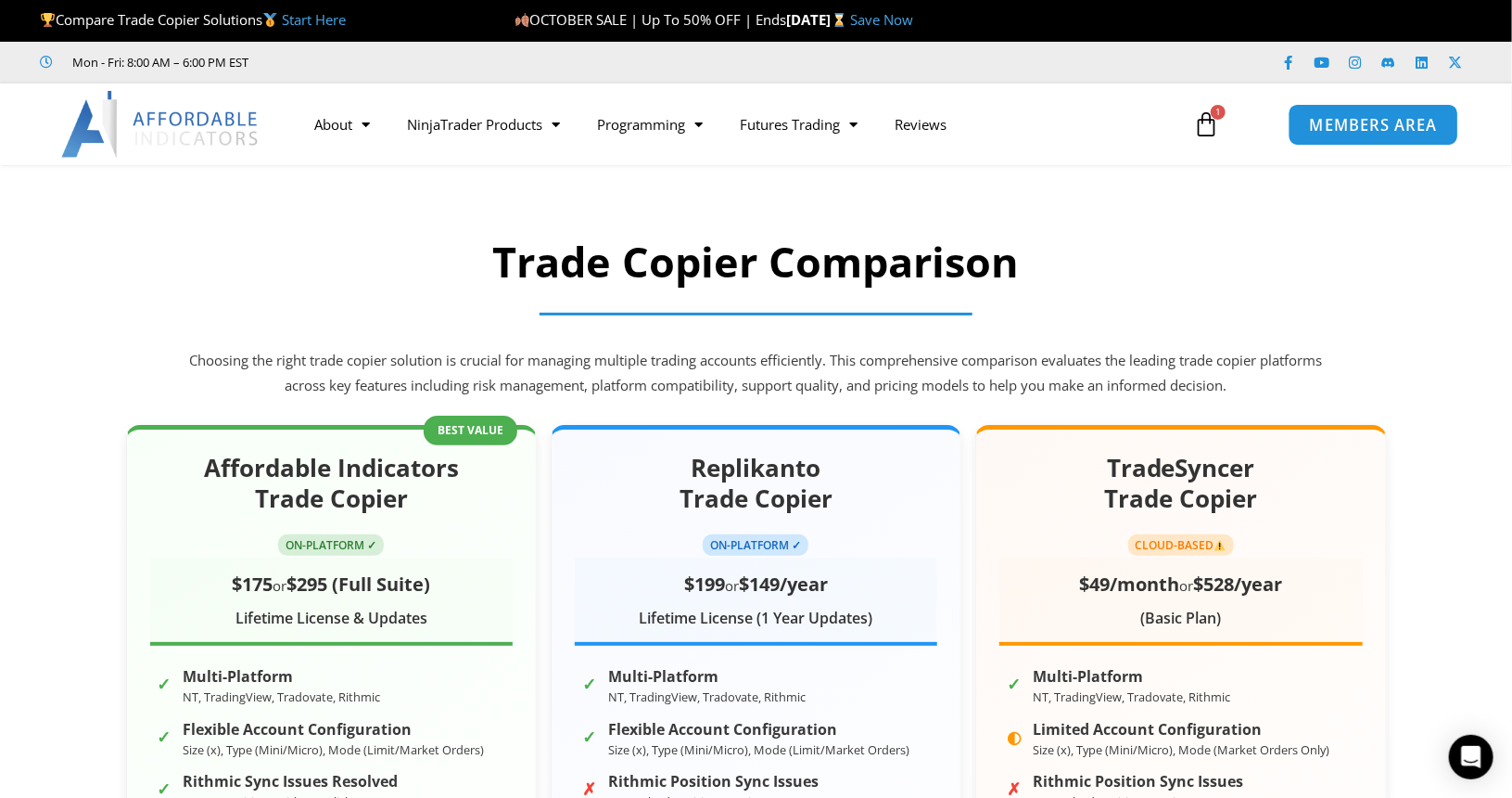
click at [1351, 124] on span "MEMBERS AREA" at bounding box center [1373, 124] width 127 height 16
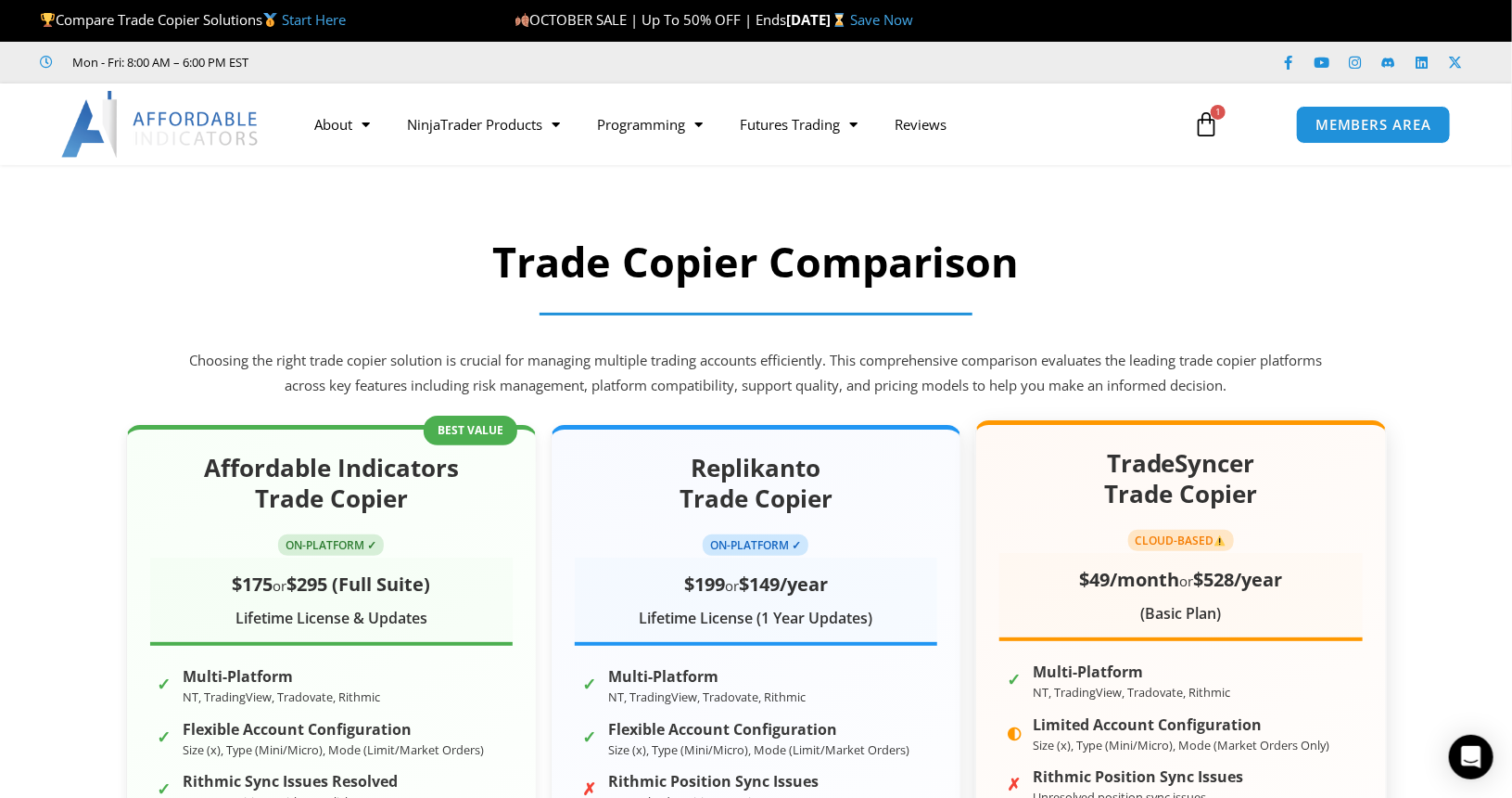
click at [1137, 459] on h2 "TradeSyncer Trade Copier" at bounding box center [1181, 480] width 362 height 63
drag, startPoint x: 1137, startPoint y: 459, endPoint x: 1103, endPoint y: 459, distance: 34.0
click at [1103, 459] on h2 "TradeSyncer Trade Copier" at bounding box center [1181, 480] width 362 height 63
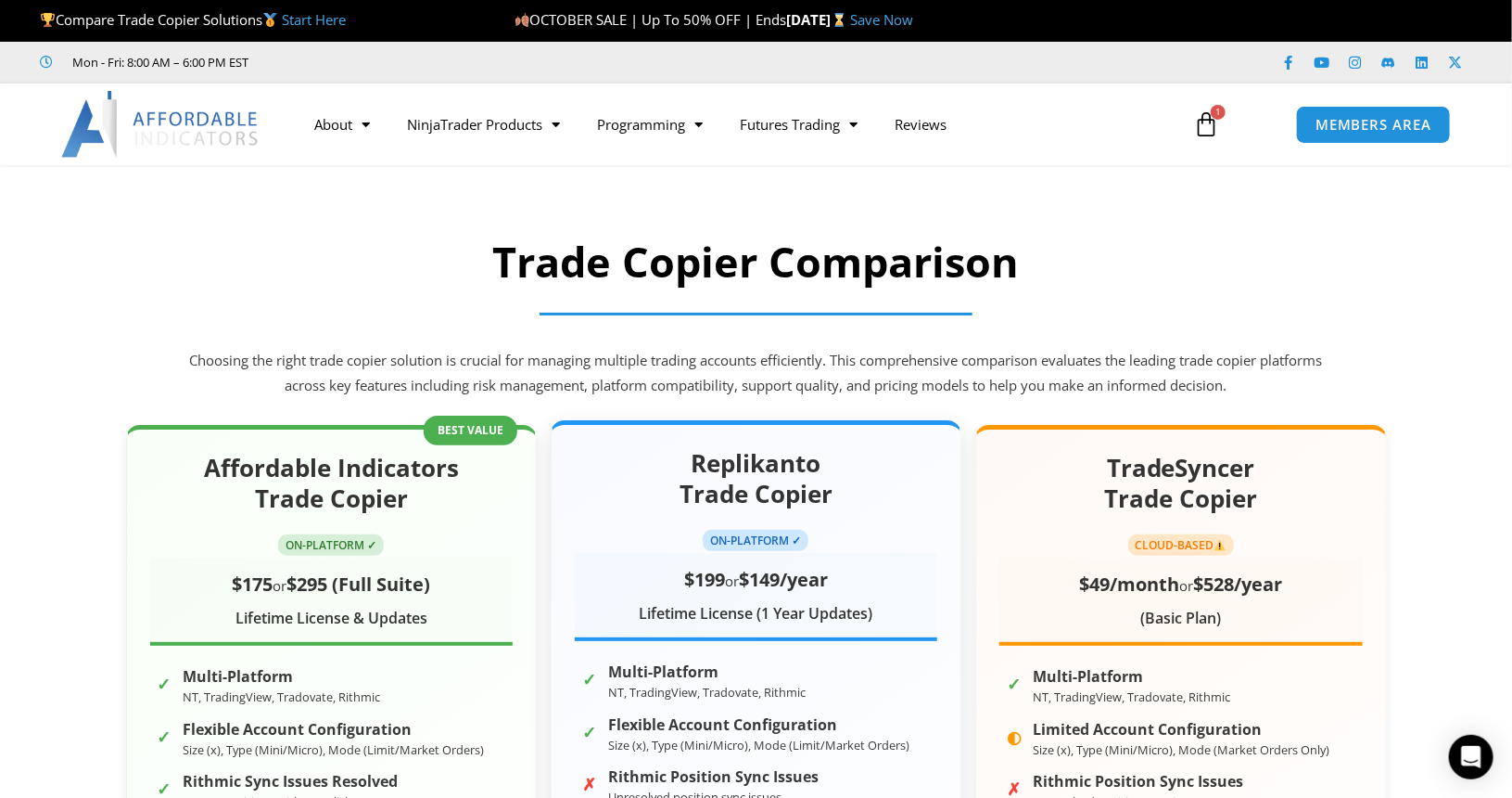
click at [731, 467] on h2 "Replikanto Trade Copier" at bounding box center [756, 480] width 362 height 63
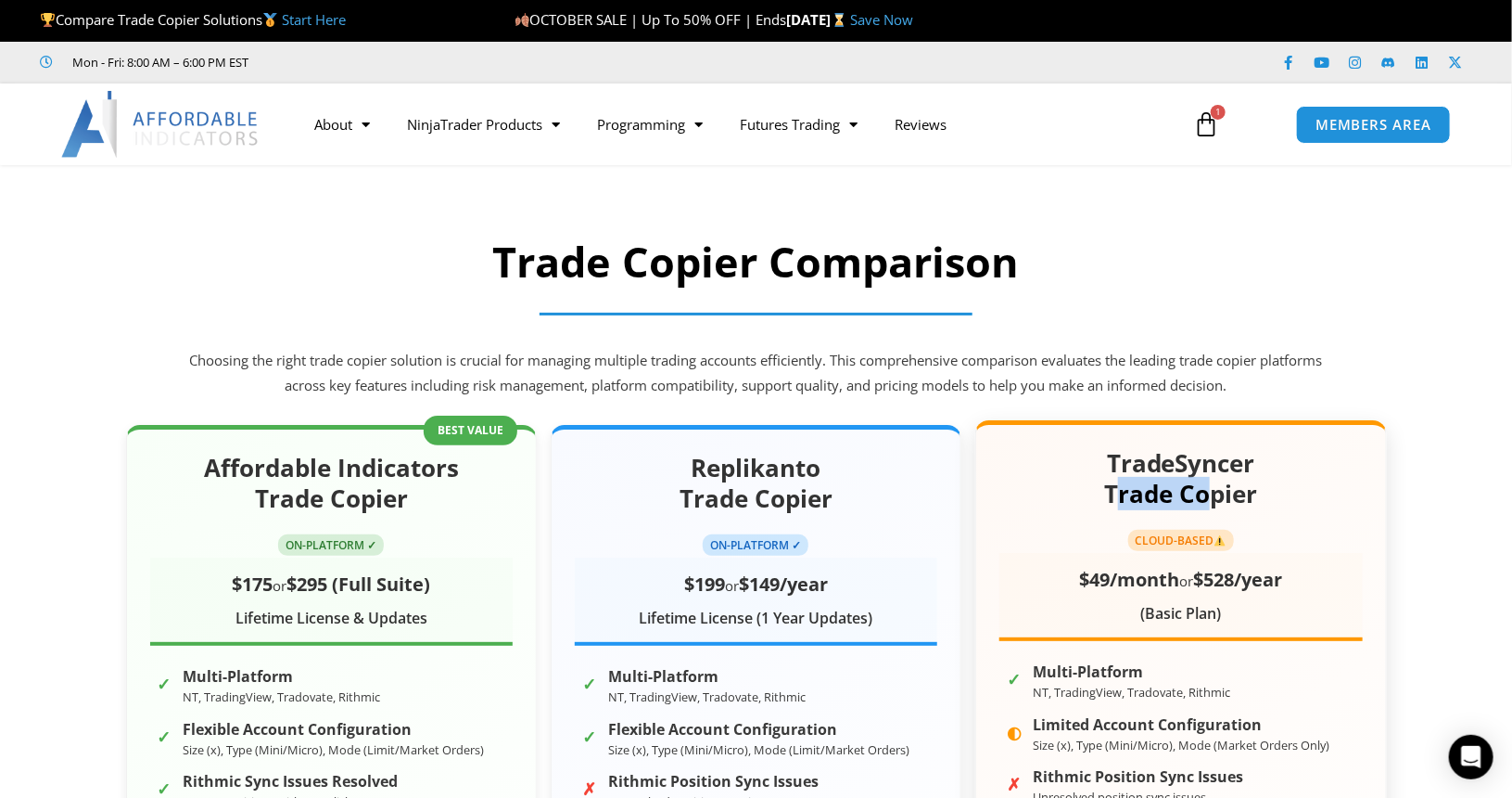
drag, startPoint x: 1115, startPoint y: 478, endPoint x: 1215, endPoint y: 479, distance: 100.0
click at [1215, 479] on h2 "TradeSyncer Trade Copier" at bounding box center [1181, 480] width 362 height 63
drag, startPoint x: 1090, startPoint y: 466, endPoint x: 1272, endPoint y: 453, distance: 182.5
click at [1272, 453] on h2 "TradeSyncer Trade Copier" at bounding box center [1181, 480] width 362 height 63
